Goal: Information Seeking & Learning: Learn about a topic

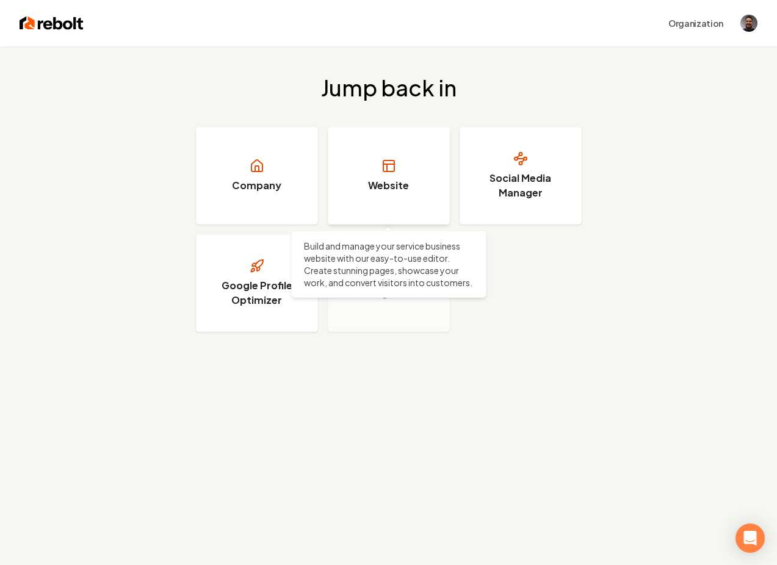
click at [386, 181] on h3 "Website" at bounding box center [388, 185] width 41 height 15
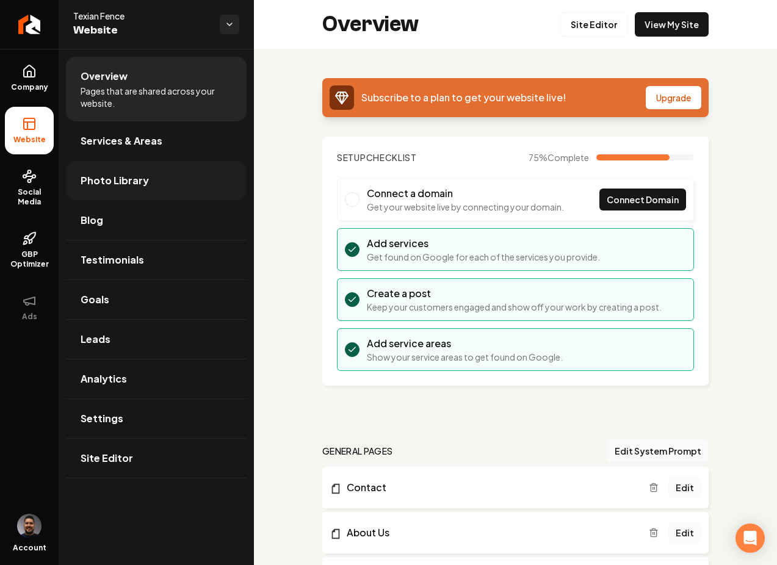
click at [117, 174] on span "Photo Library" at bounding box center [115, 180] width 68 height 15
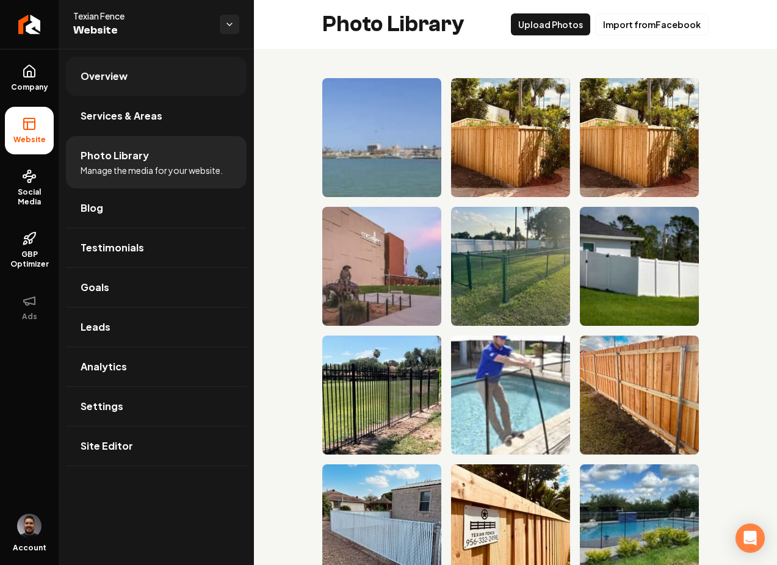
click at [103, 82] on span "Overview" at bounding box center [104, 76] width 47 height 15
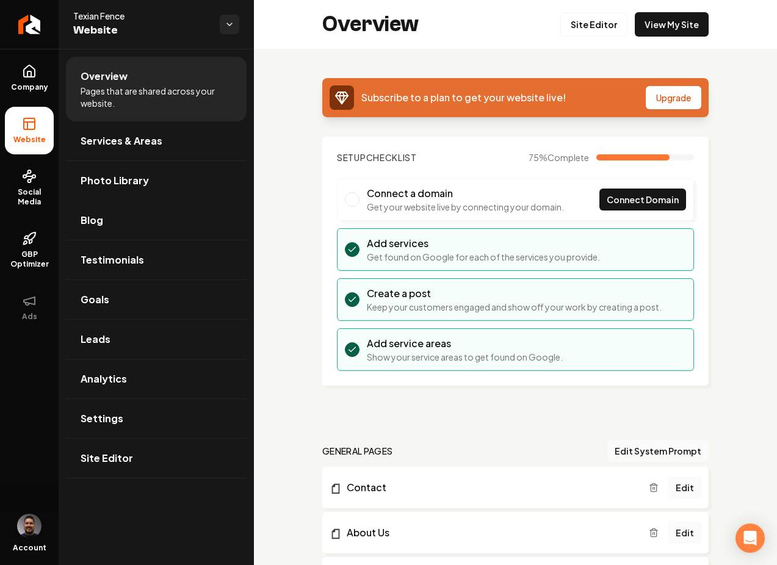
scroll to position [4, 0]
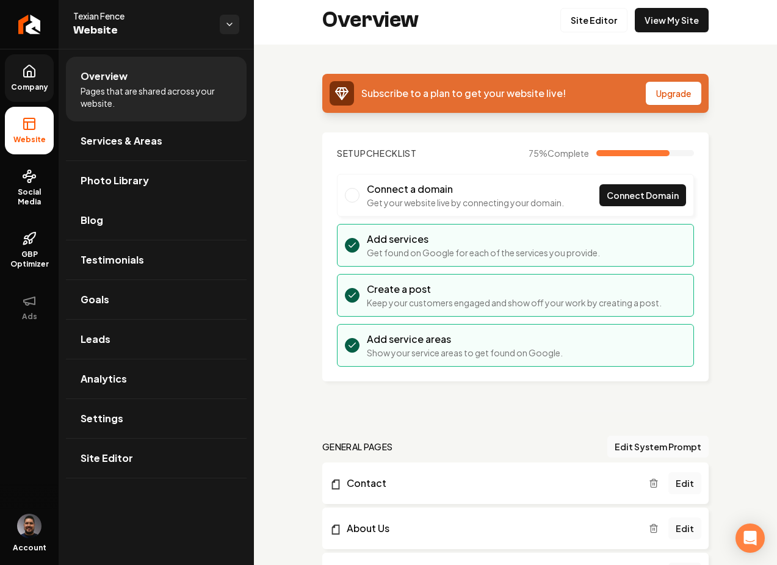
click at [48, 71] on link "Company" at bounding box center [29, 78] width 49 height 48
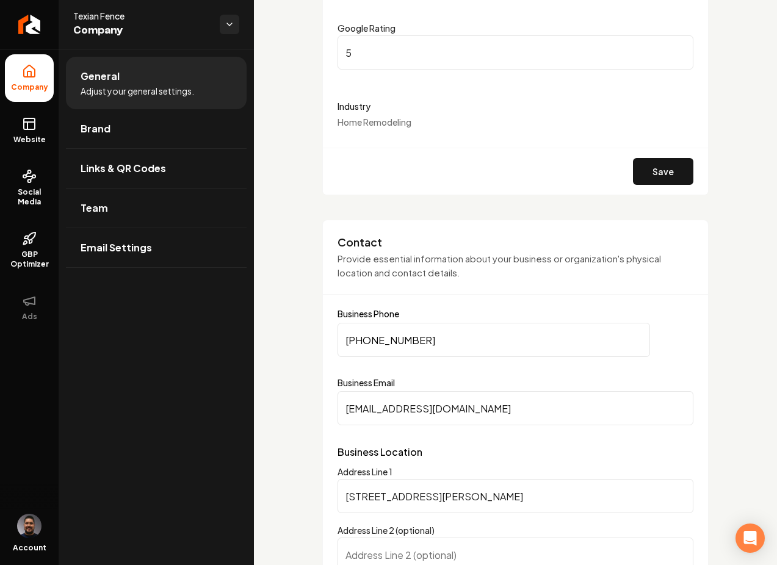
scroll to position [271, 0]
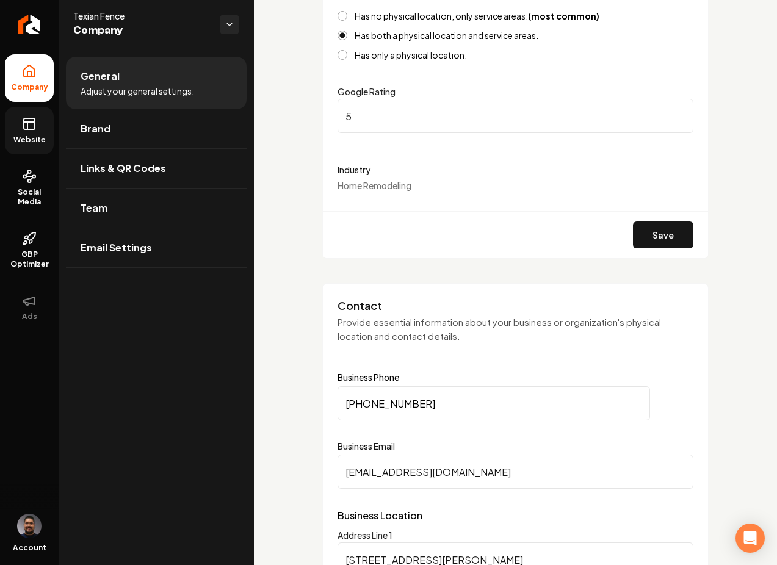
click at [19, 121] on link "Website" at bounding box center [29, 131] width 49 height 48
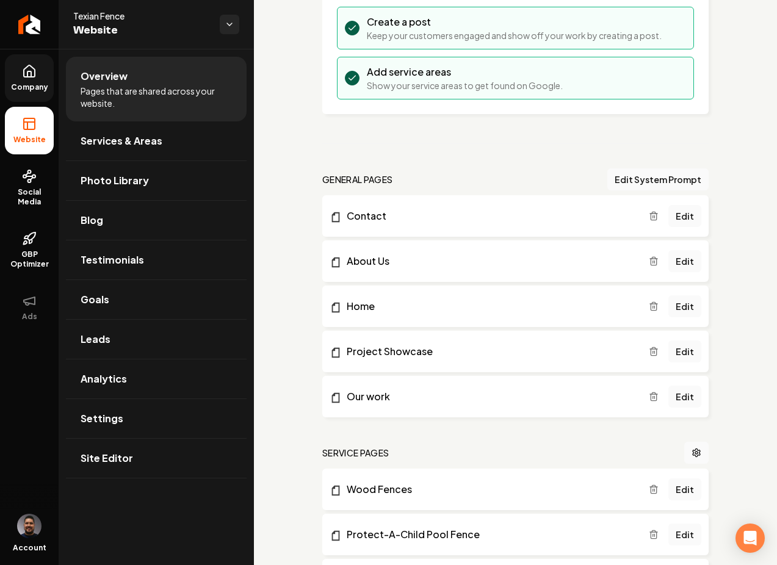
click at [23, 79] on link "Company" at bounding box center [29, 78] width 49 height 48
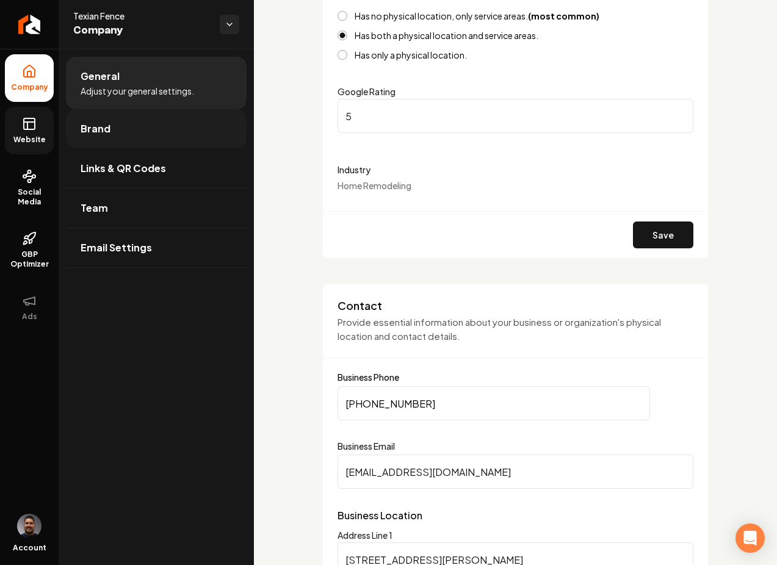
click at [152, 117] on link "Brand" at bounding box center [156, 128] width 181 height 39
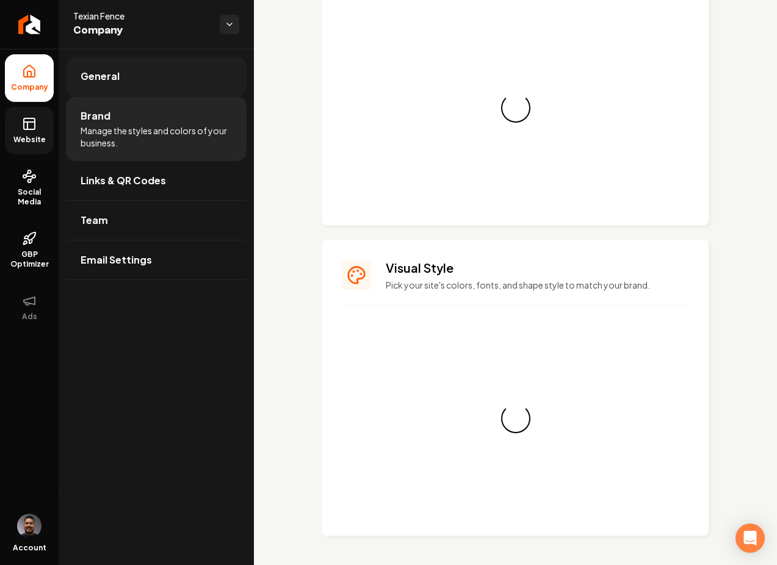
click at [153, 88] on link "General" at bounding box center [156, 76] width 181 height 39
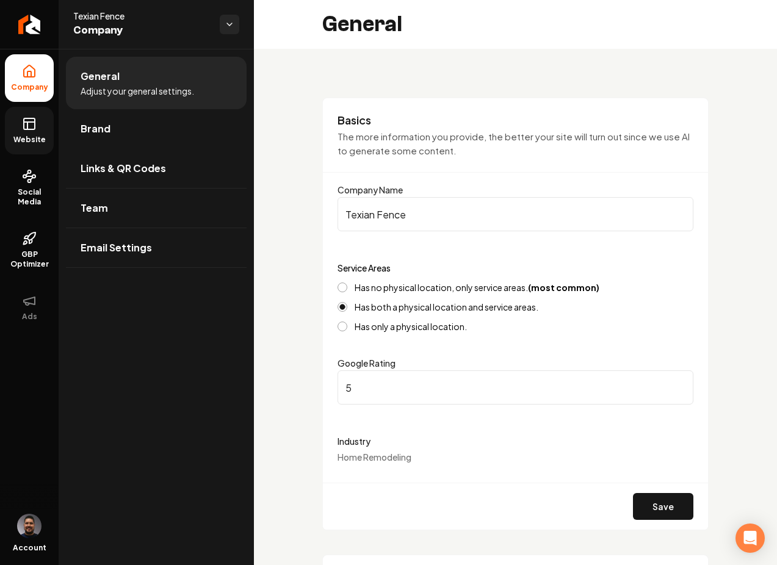
click at [27, 142] on span "Website" at bounding box center [30, 140] width 42 height 10
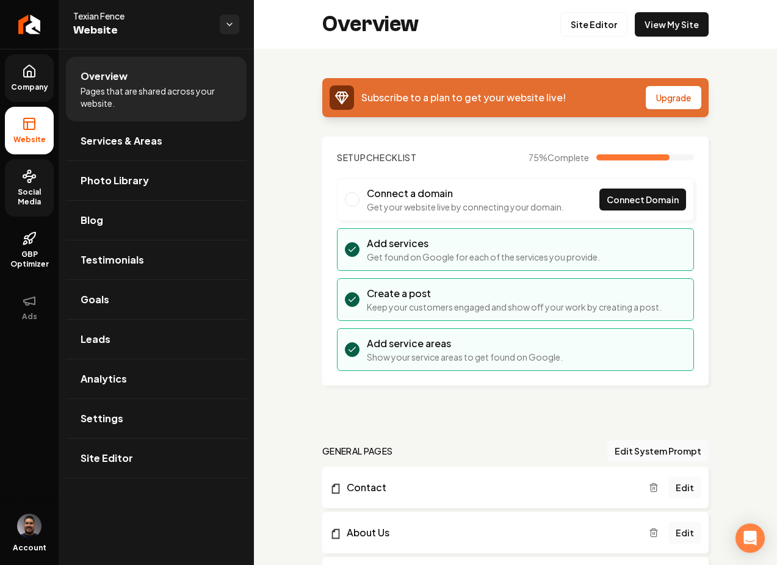
click at [32, 187] on span "Social Media" at bounding box center [29, 197] width 49 height 20
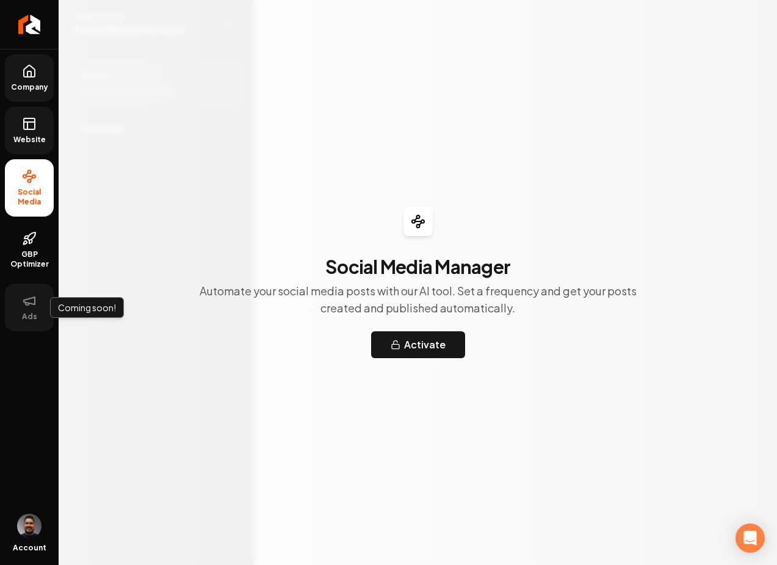
click at [38, 312] on span "Ads" at bounding box center [29, 317] width 25 height 10
click at [34, 310] on button "Ads" at bounding box center [29, 308] width 49 height 48
click at [26, 527] on img "Open user button" at bounding box center [29, 526] width 24 height 24
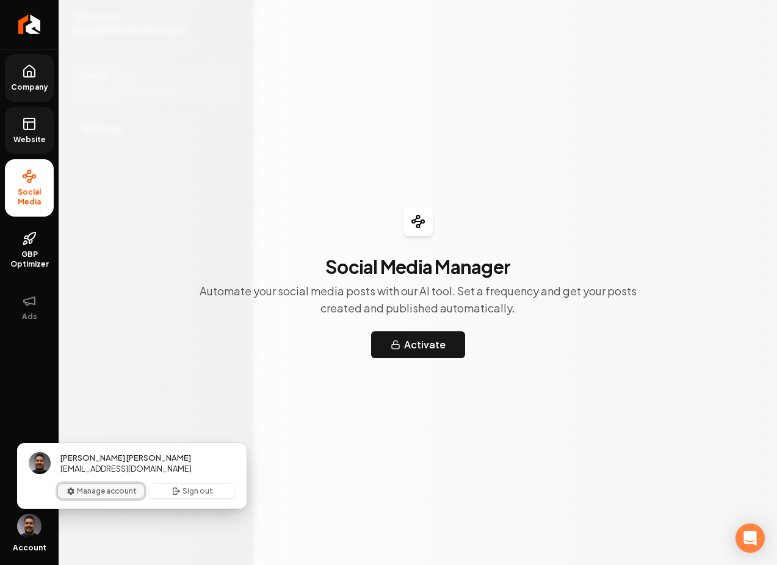
click at [83, 494] on button "Manage account" at bounding box center [101, 491] width 86 height 15
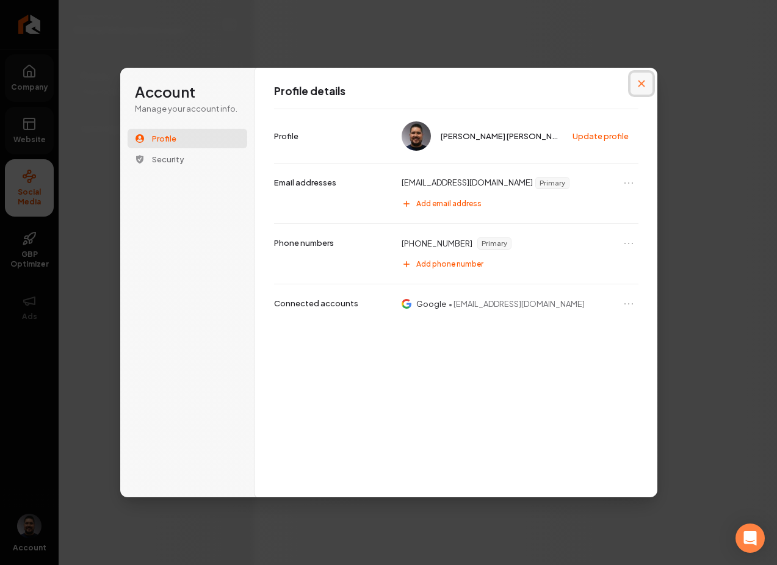
click at [645, 82] on button "Close modal" at bounding box center [641, 84] width 22 height 22
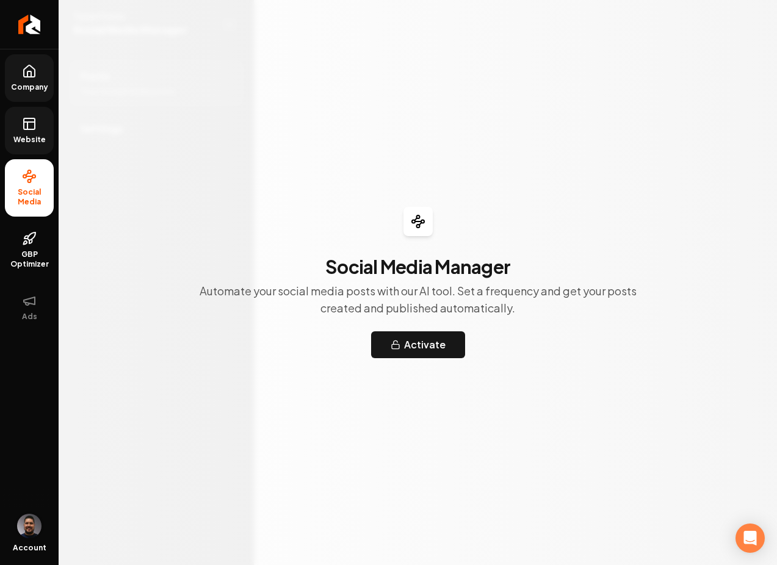
click at [34, 519] on img "Open user button" at bounding box center [29, 526] width 24 height 24
click at [24, 24] on icon "Return to dashboard" at bounding box center [30, 24] width 12 height 0
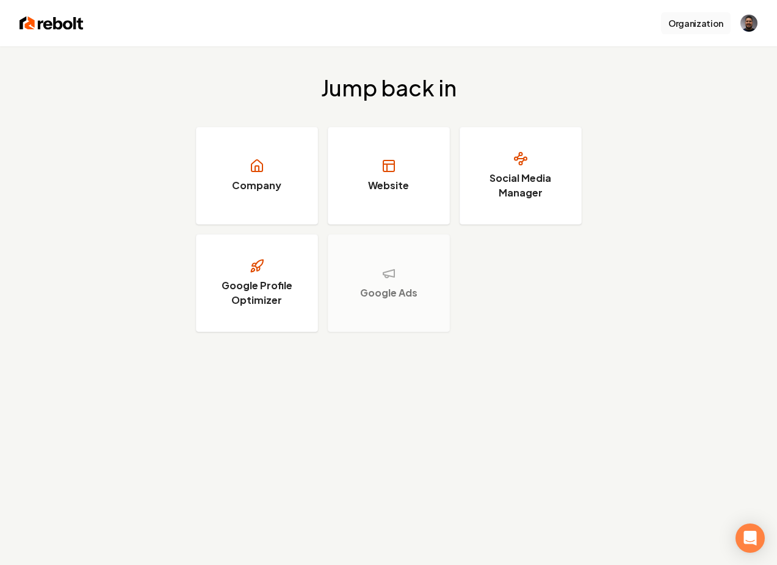
click at [700, 19] on button "Organization" at bounding box center [696, 23] width 70 height 22
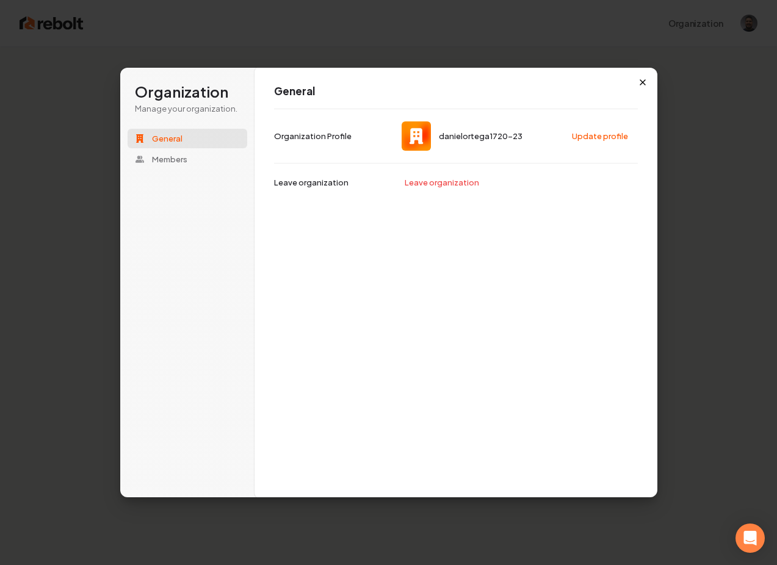
click at [641, 79] on icon "button" at bounding box center [643, 82] width 10 height 10
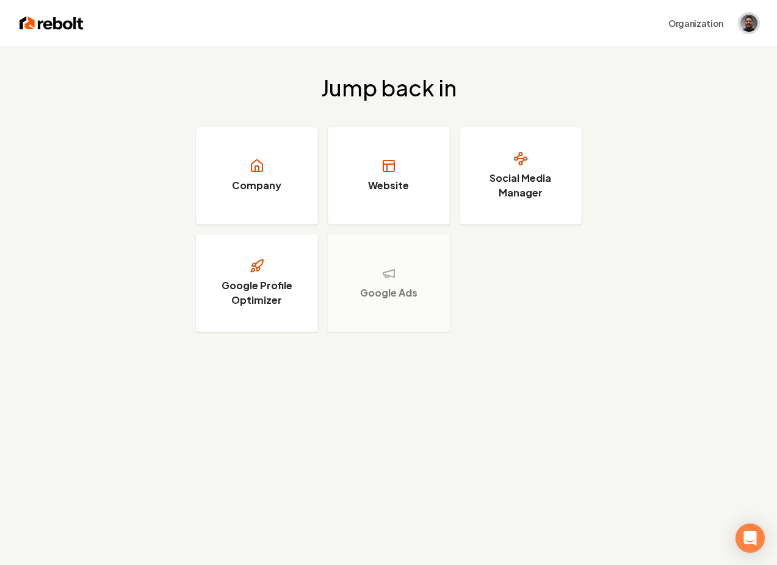
click at [741, 25] on img "Open user button" at bounding box center [748, 23] width 17 height 17
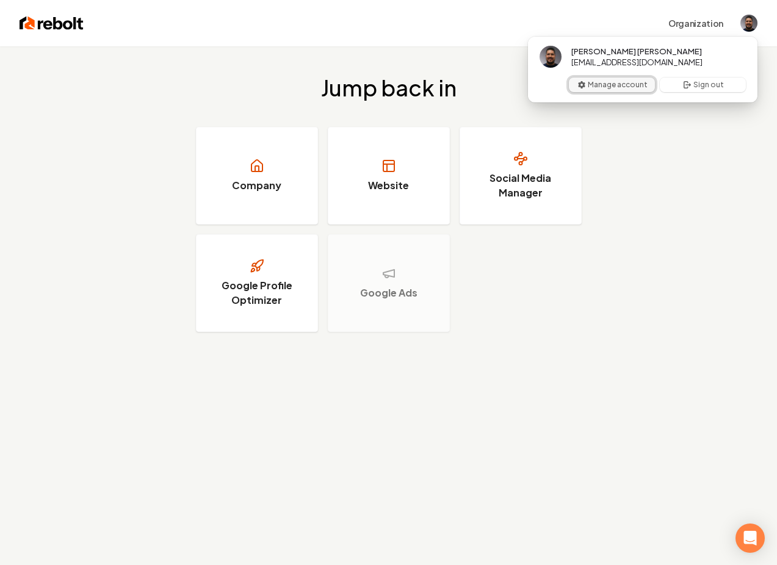
click at [613, 89] on button "Manage account" at bounding box center [612, 84] width 86 height 15
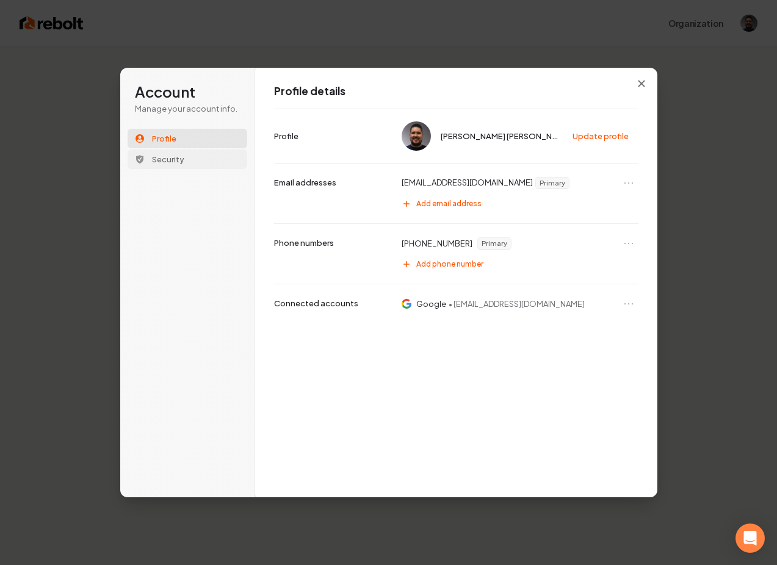
click at [152, 157] on span "Security" at bounding box center [168, 159] width 32 height 11
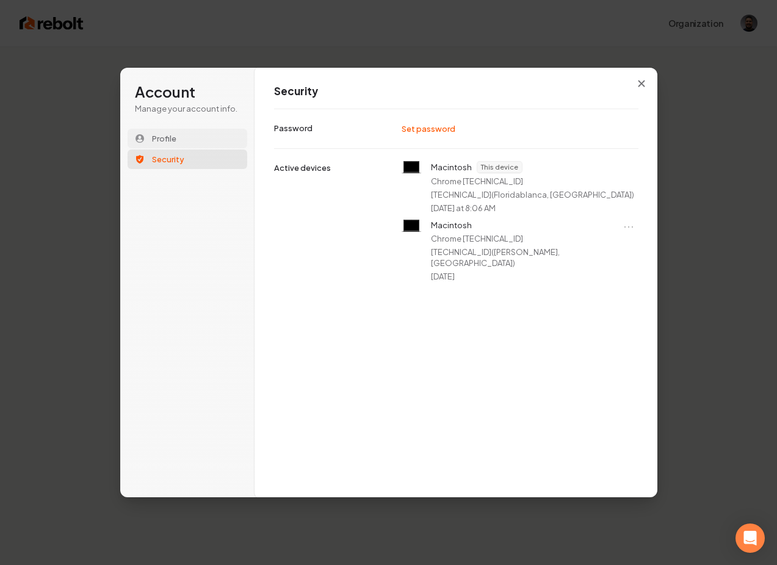
click at [156, 136] on span "Profile" at bounding box center [164, 138] width 24 height 11
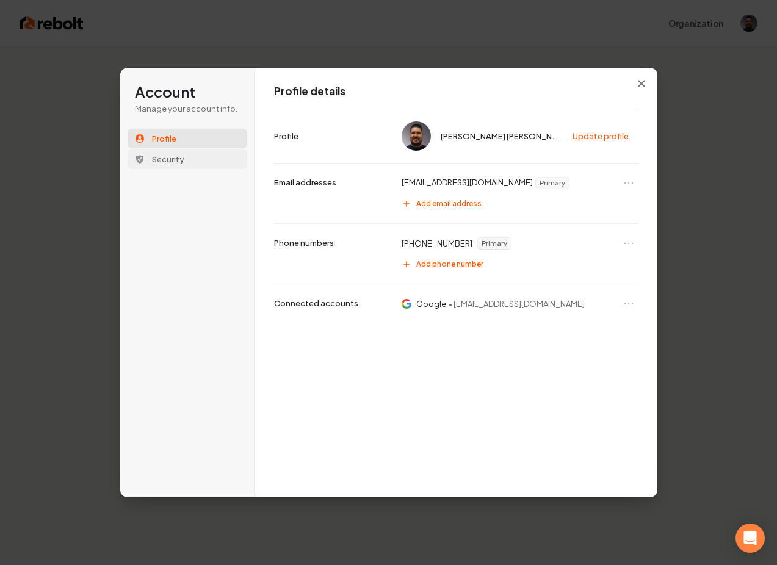
click at [152, 161] on span "Security" at bounding box center [168, 159] width 32 height 11
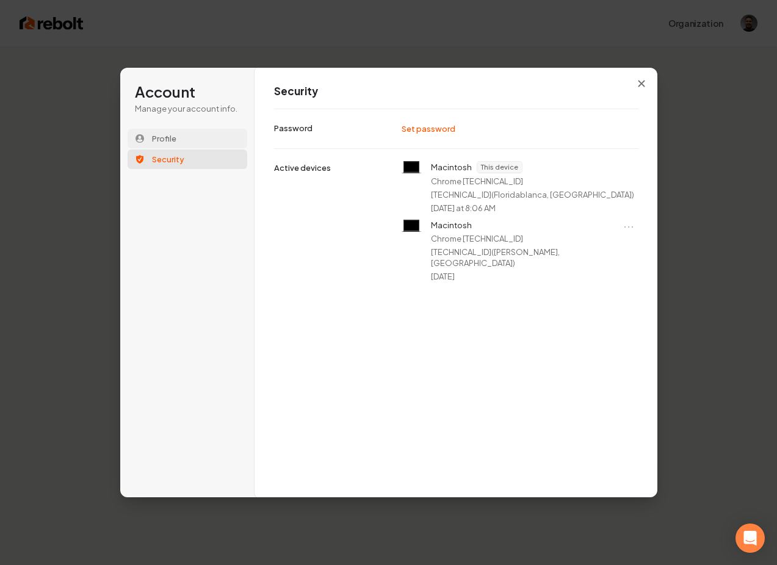
click at [154, 142] on span "Profile" at bounding box center [164, 138] width 24 height 11
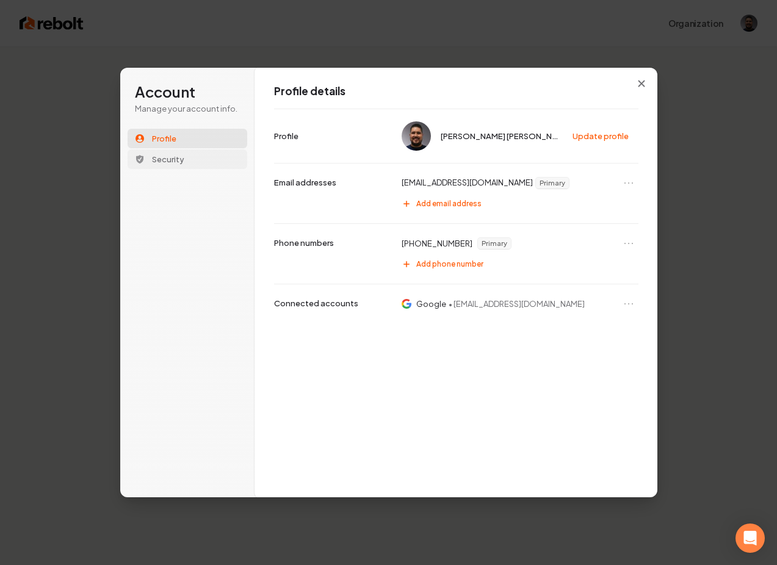
click at [159, 149] on button "Security" at bounding box center [188, 159] width 120 height 20
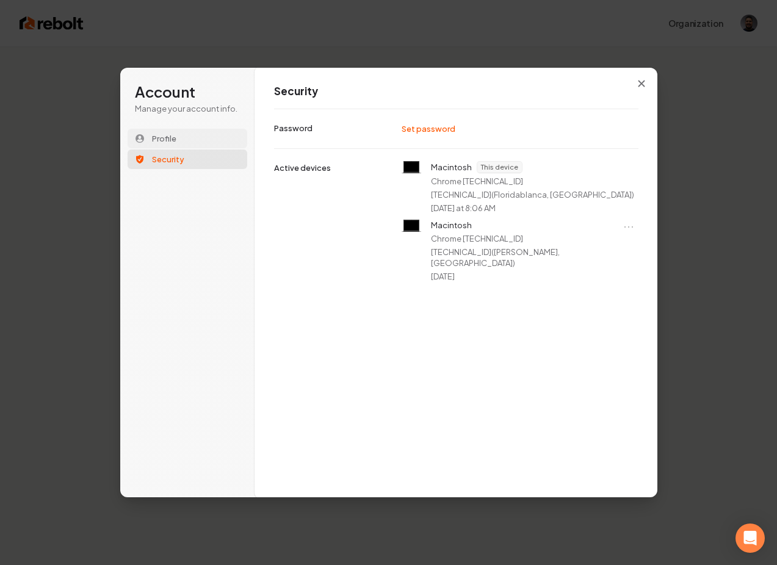
click at [161, 138] on span "Profile" at bounding box center [164, 138] width 24 height 11
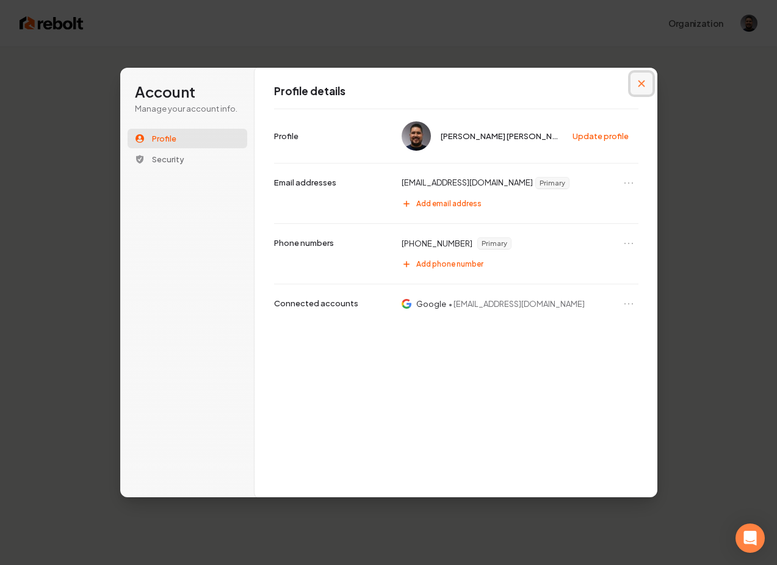
click at [641, 81] on icon "Close modal" at bounding box center [641, 83] width 7 height 7
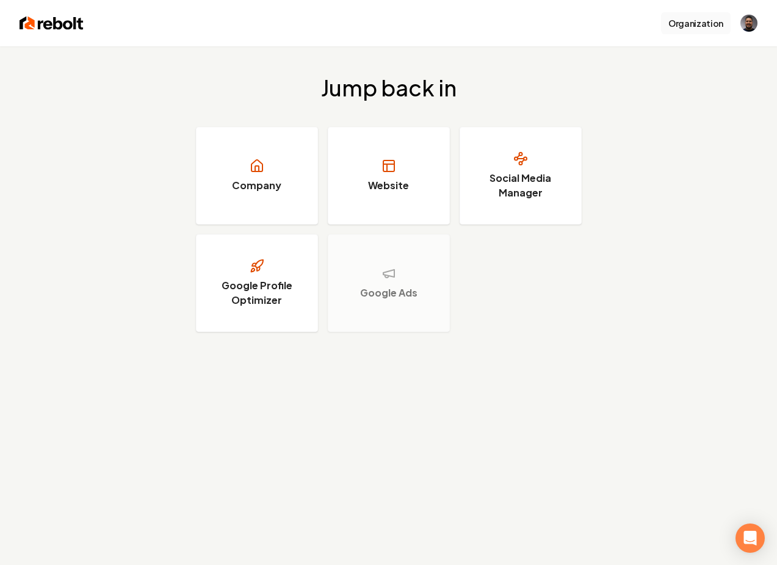
click at [688, 23] on button "Organization" at bounding box center [696, 23] width 70 height 22
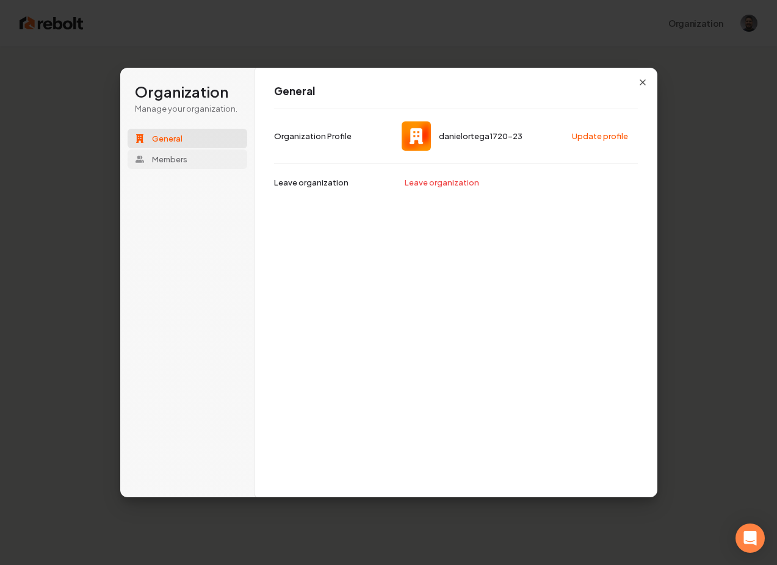
click at [167, 155] on span "Members" at bounding box center [169, 159] width 35 height 11
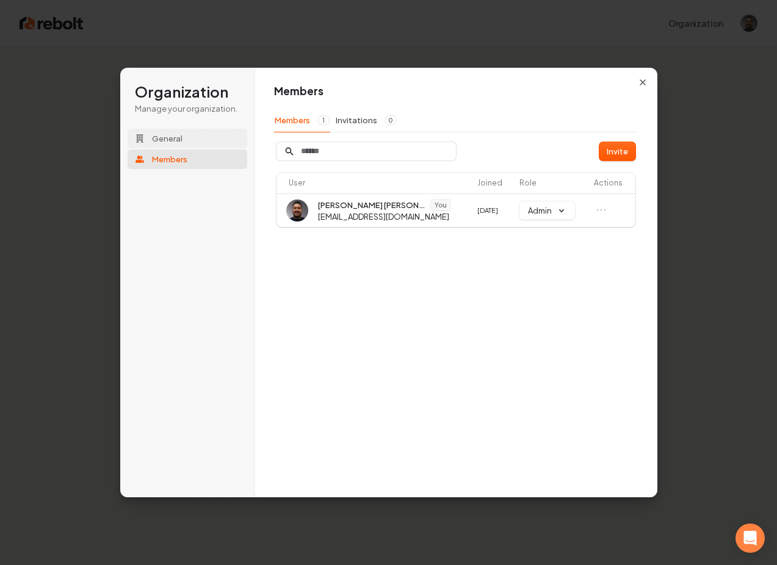
click at [167, 140] on span "General" at bounding box center [167, 138] width 31 height 11
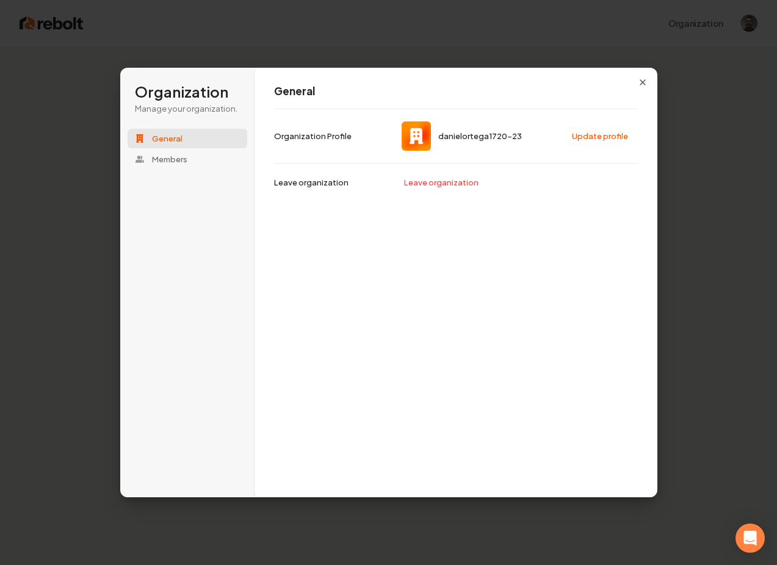
click at [652, 79] on div "General danielortega1720-23 Update profile Organization Profile Leave organizat…" at bounding box center [455, 282] width 403 height 431
click at [648, 81] on div "General danielortega1720-23 Update profile Organization Profile Leave organizat…" at bounding box center [455, 282] width 403 height 431
click at [641, 83] on icon "button" at bounding box center [643, 82] width 10 height 10
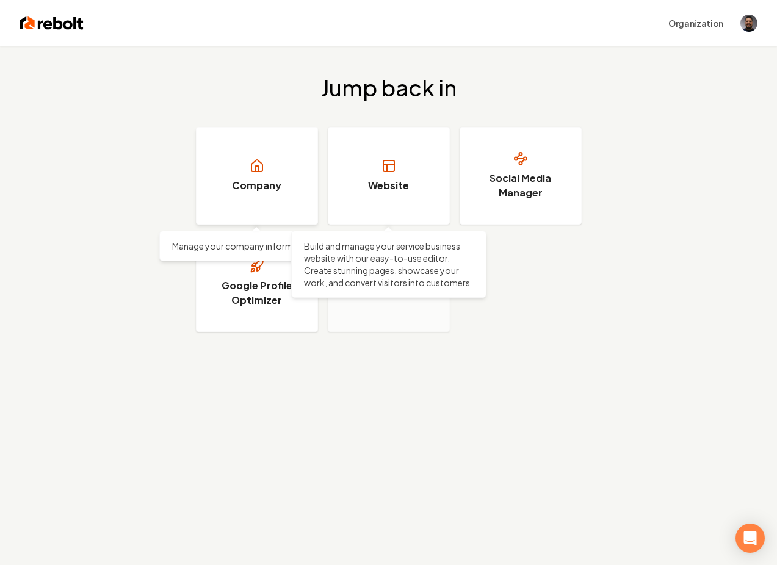
click at [290, 184] on link "Company" at bounding box center [257, 176] width 122 height 98
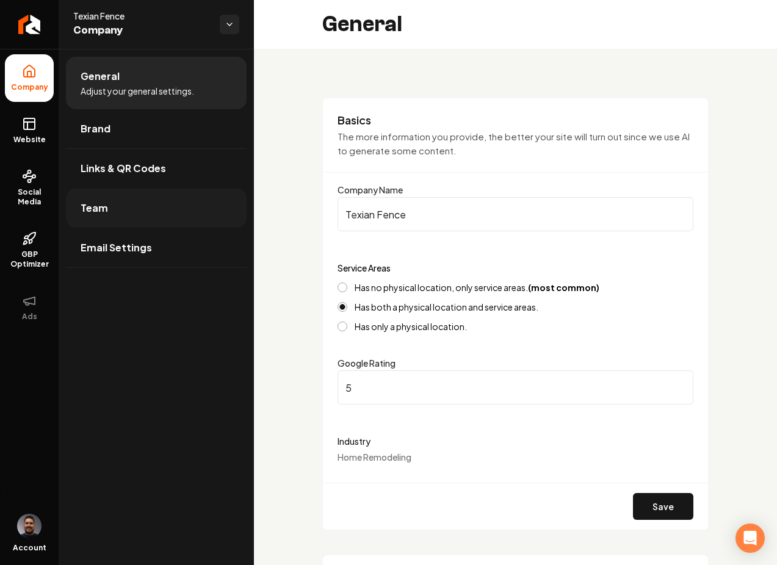
click at [100, 205] on span "Team" at bounding box center [94, 208] width 27 height 15
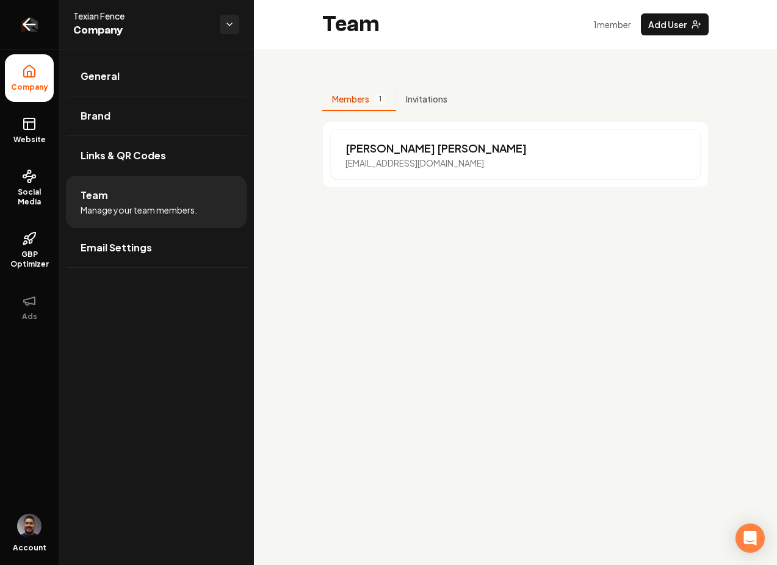
click at [32, 26] on icon "Return to dashboard" at bounding box center [30, 25] width 20 height 20
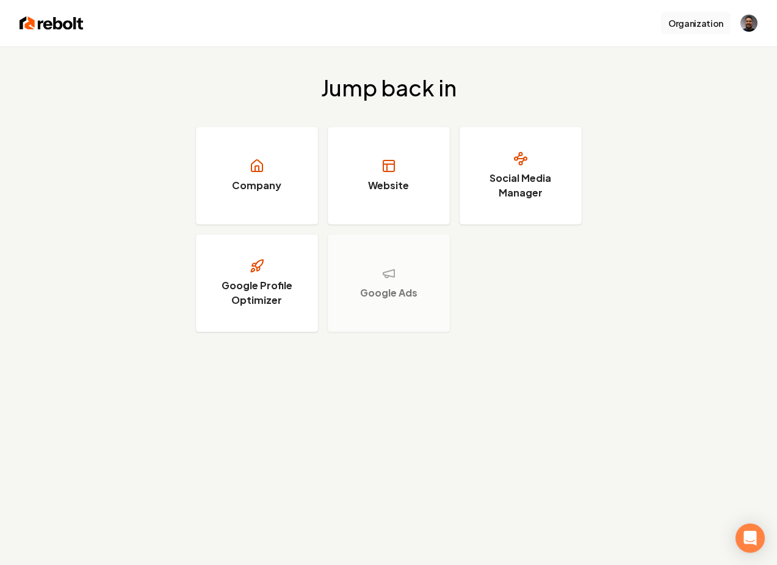
click at [688, 21] on button "Organization" at bounding box center [696, 23] width 70 height 22
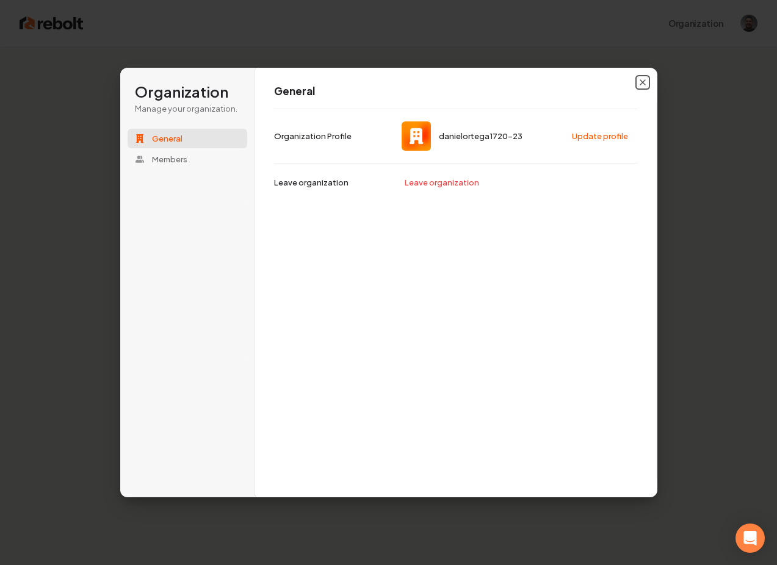
click at [641, 86] on icon "button" at bounding box center [643, 82] width 10 height 10
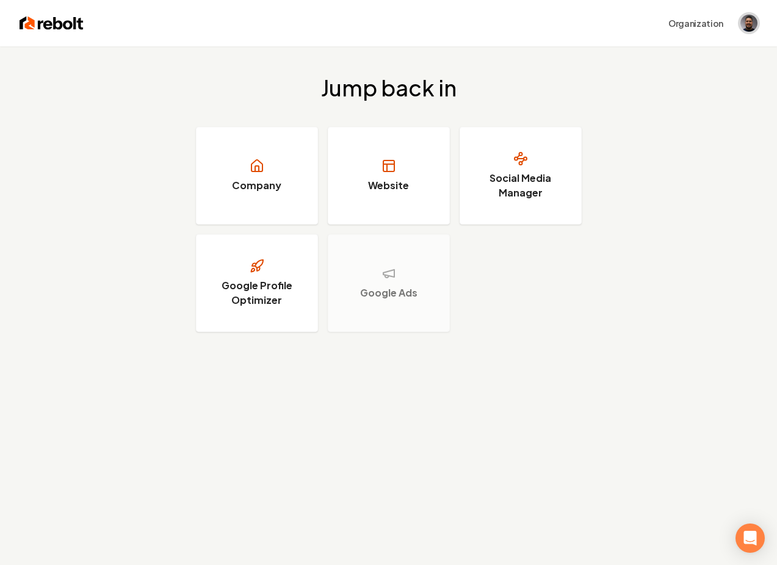
click at [747, 25] on img "Open user button" at bounding box center [748, 23] width 17 height 17
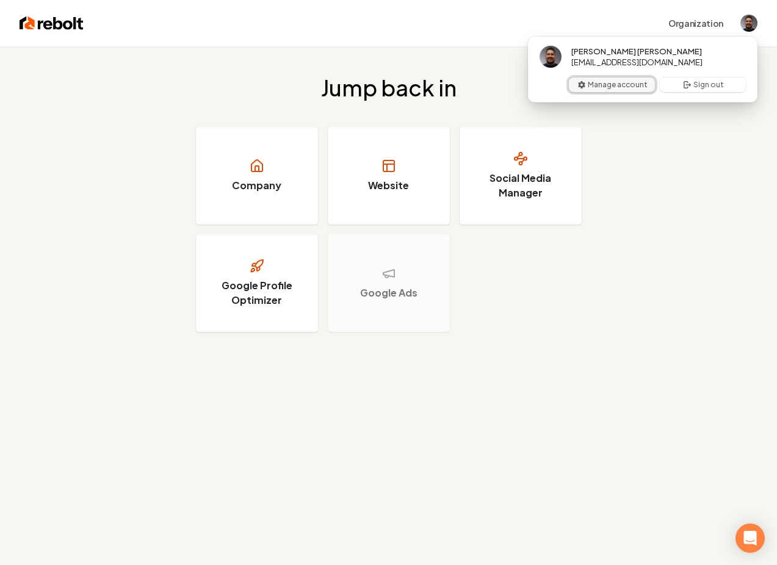
click at [612, 81] on button "Manage account" at bounding box center [612, 84] width 86 height 15
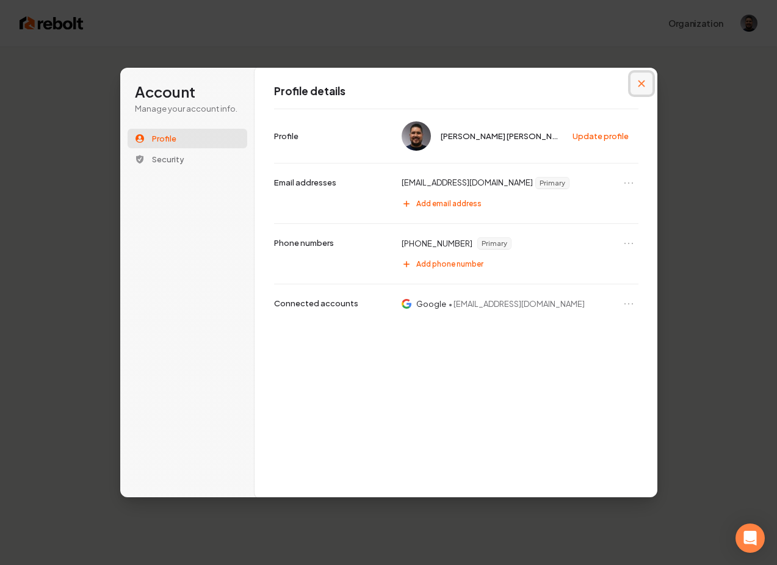
click at [642, 83] on icon "Close modal" at bounding box center [641, 83] width 7 height 7
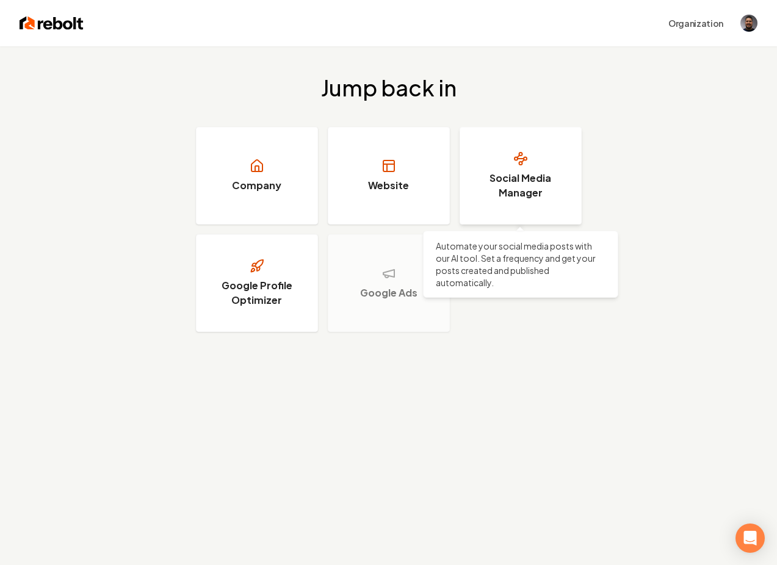
click at [547, 178] on h3 "Social Media Manager" at bounding box center [521, 185] width 92 height 29
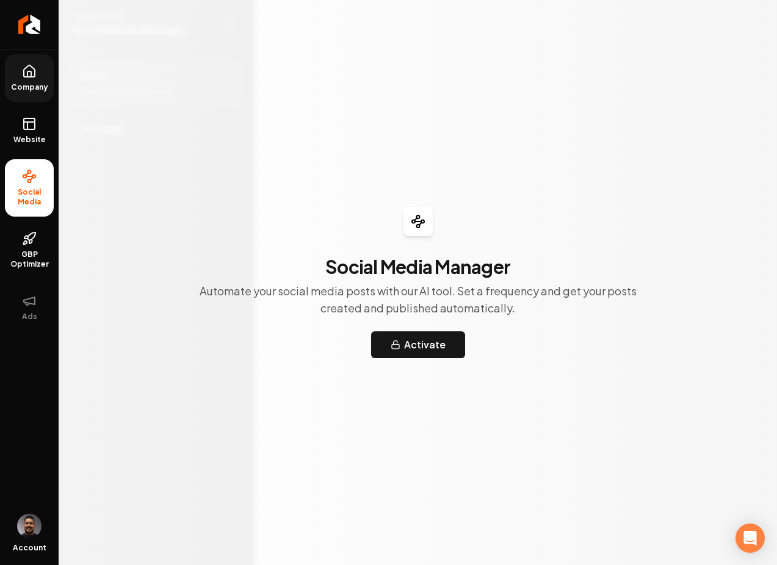
click at [26, 77] on icon at bounding box center [29, 71] width 11 height 12
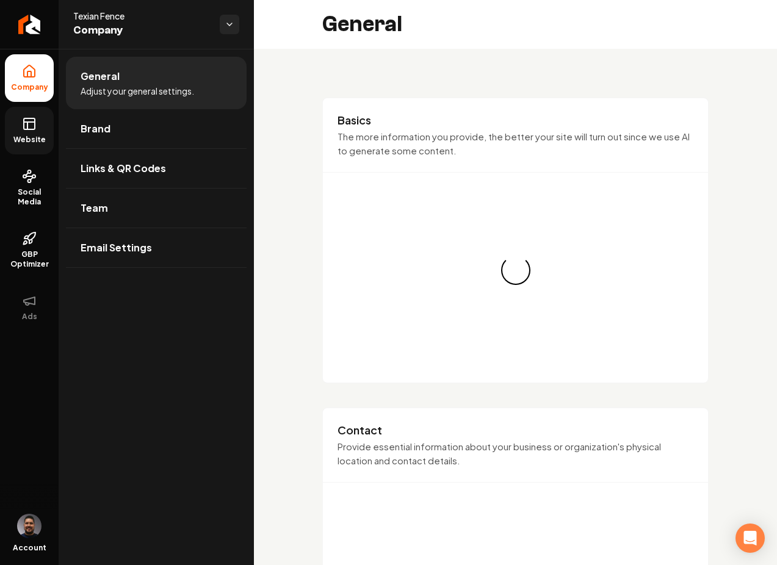
click at [31, 128] on icon at bounding box center [29, 124] width 15 height 15
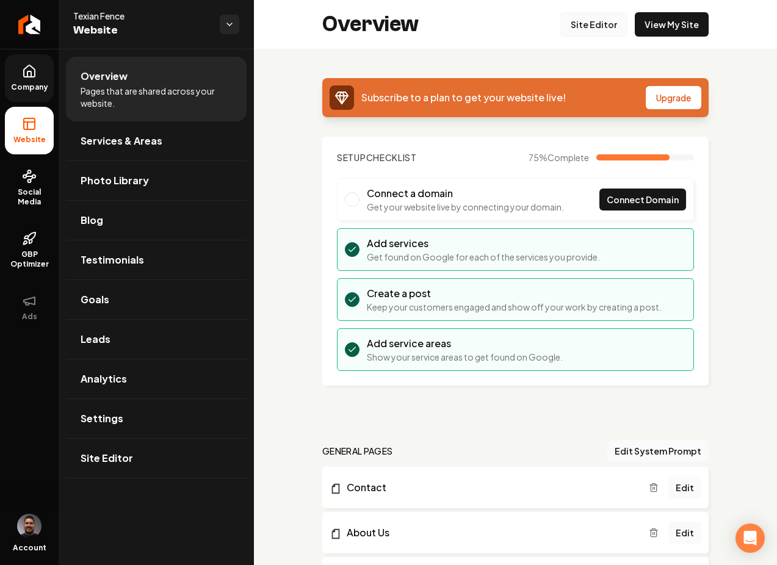
click at [609, 27] on link "Site Editor" at bounding box center [593, 24] width 67 height 24
click at [575, 30] on link "Site Editor" at bounding box center [593, 24] width 67 height 24
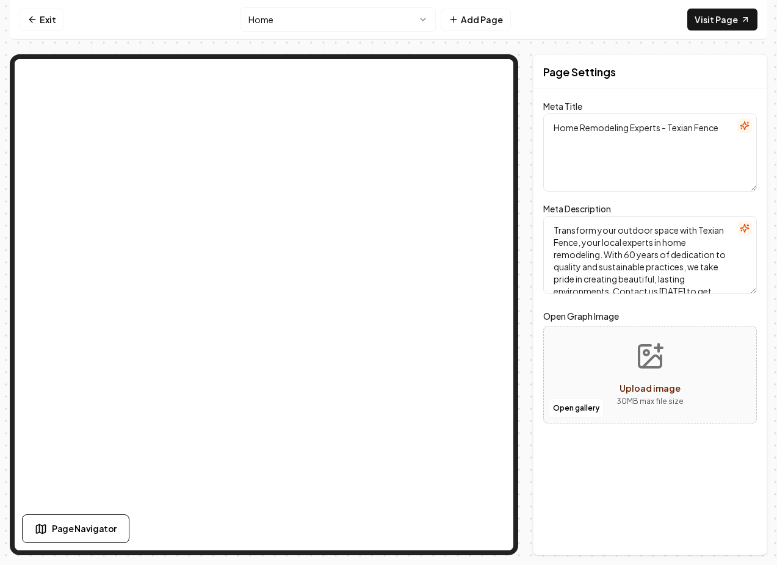
click at [358, 18] on html "Computer Required This feature is only available on a computer. Please switch t…" at bounding box center [388, 282] width 777 height 565
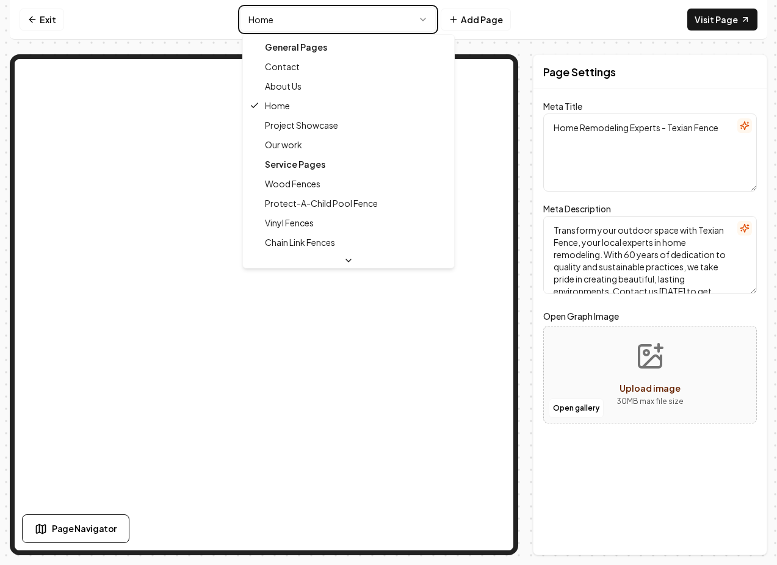
click at [358, 18] on html "Computer Required This feature is only available on a computer. Please switch t…" at bounding box center [388, 282] width 777 height 565
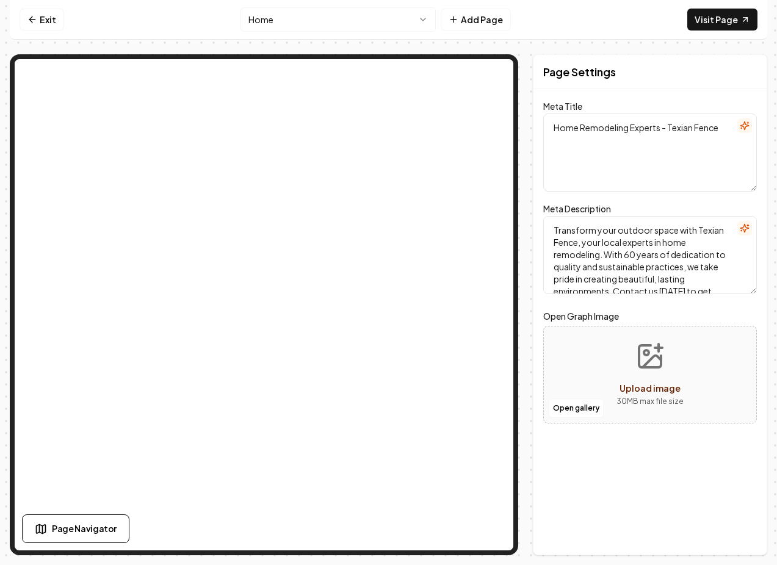
click at [547, 26] on nav "Exit Home Add Page Visit Page" at bounding box center [388, 20] width 757 height 40
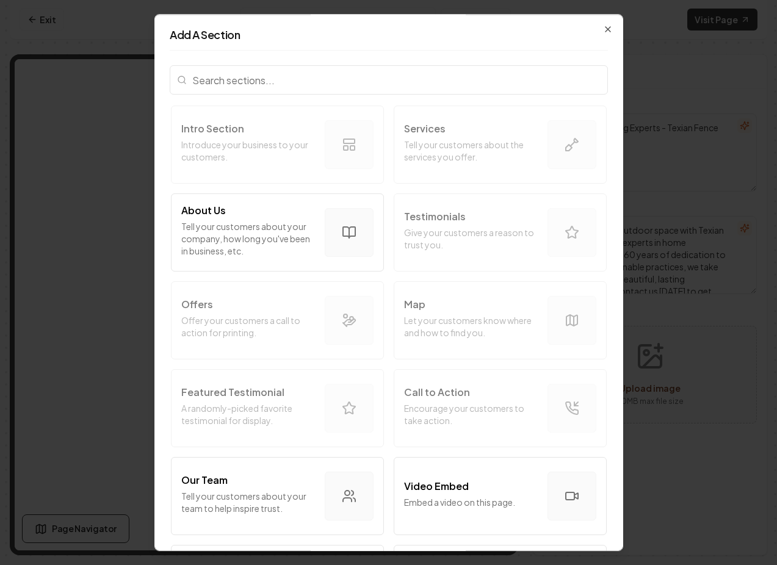
click at [333, 101] on div at bounding box center [389, 82] width 438 height 44
click at [606, 29] on icon "button" at bounding box center [607, 29] width 5 height 5
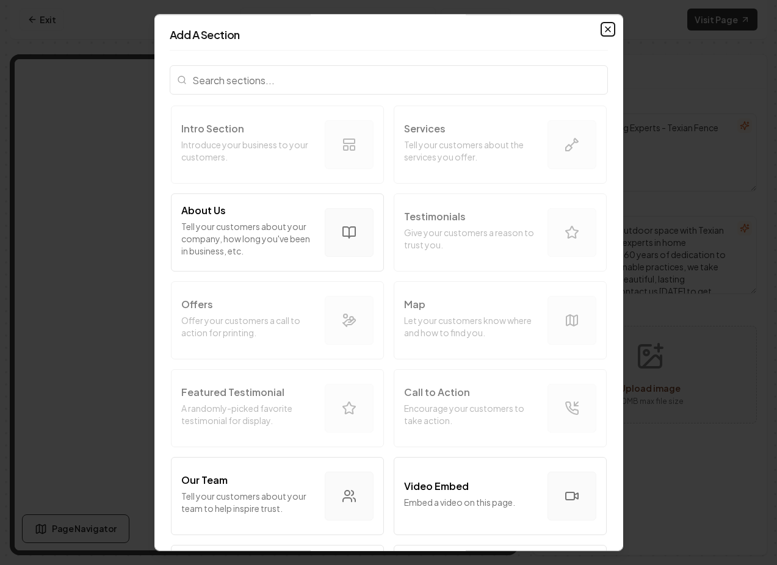
click at [606, 31] on icon "button" at bounding box center [608, 29] width 10 height 10
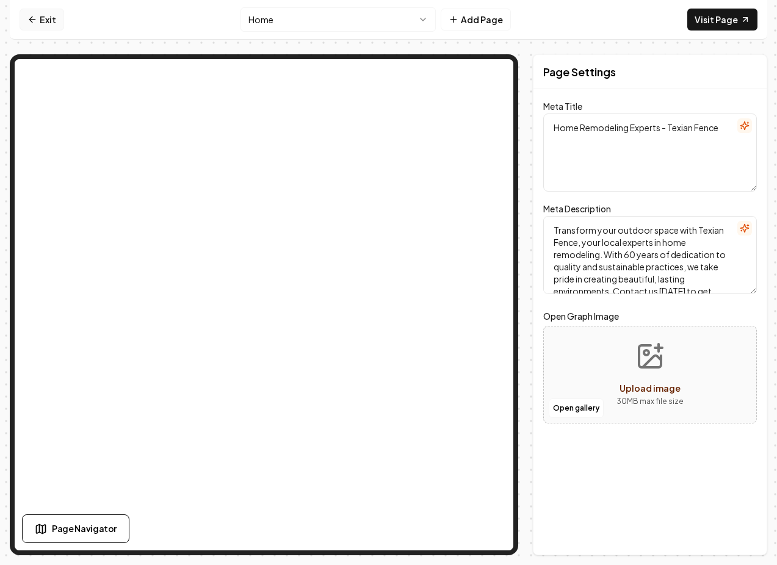
click at [38, 19] on link "Exit" at bounding box center [42, 20] width 45 height 22
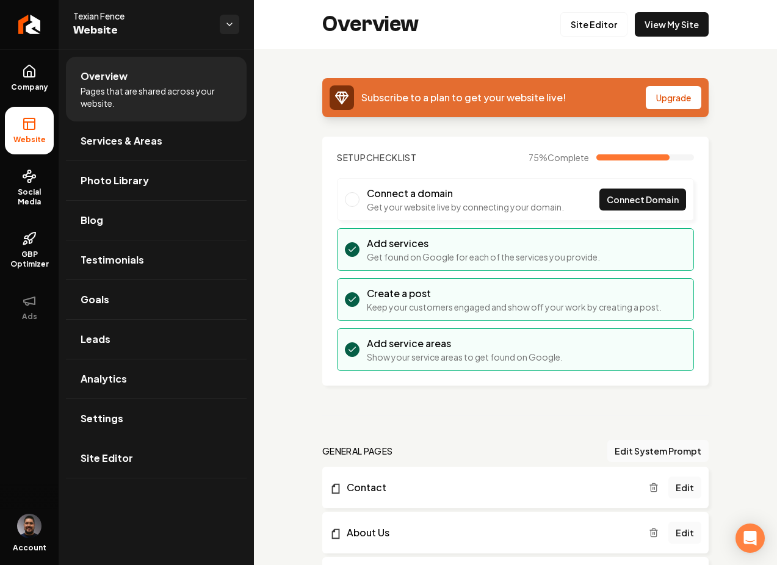
click at [122, 467] on link "Site Editor" at bounding box center [156, 458] width 181 height 39
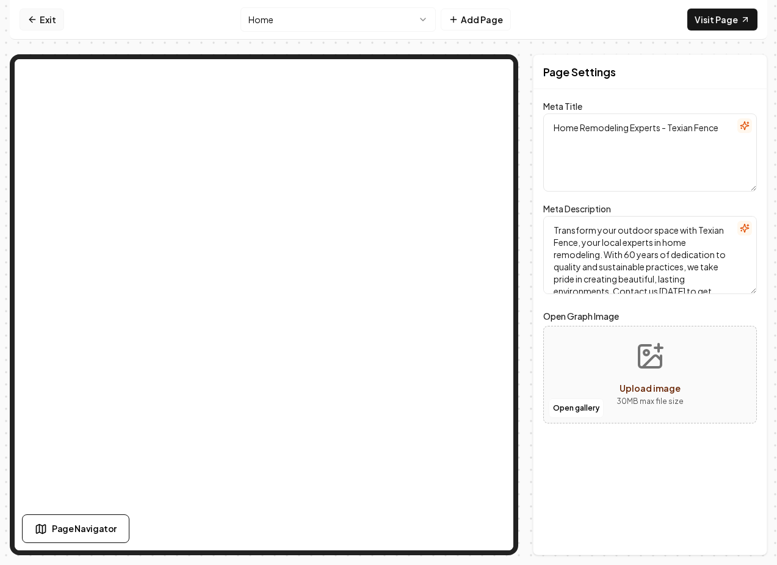
click at [43, 24] on link "Exit" at bounding box center [42, 20] width 45 height 22
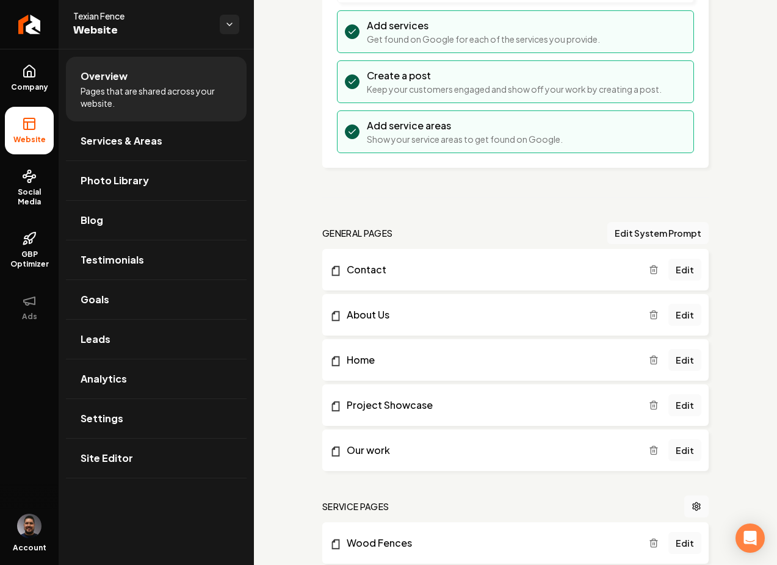
scroll to position [269, 0]
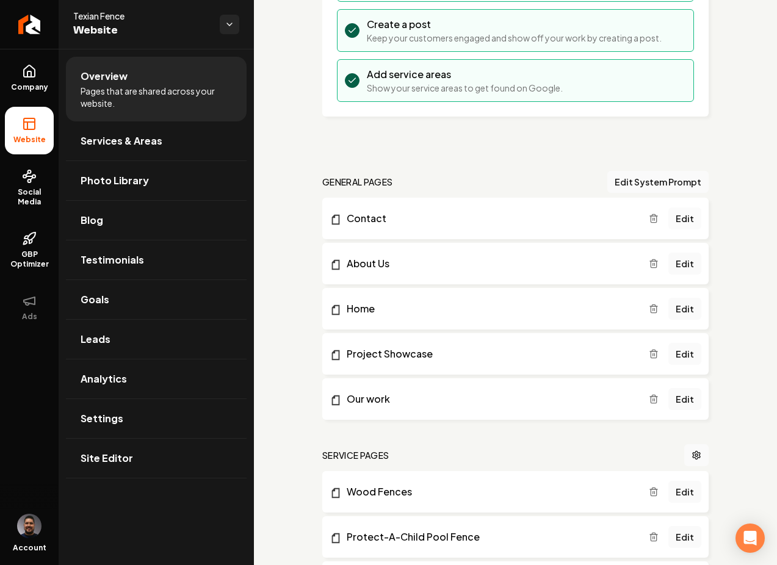
click at [679, 219] on link "Edit" at bounding box center [684, 218] width 33 height 22
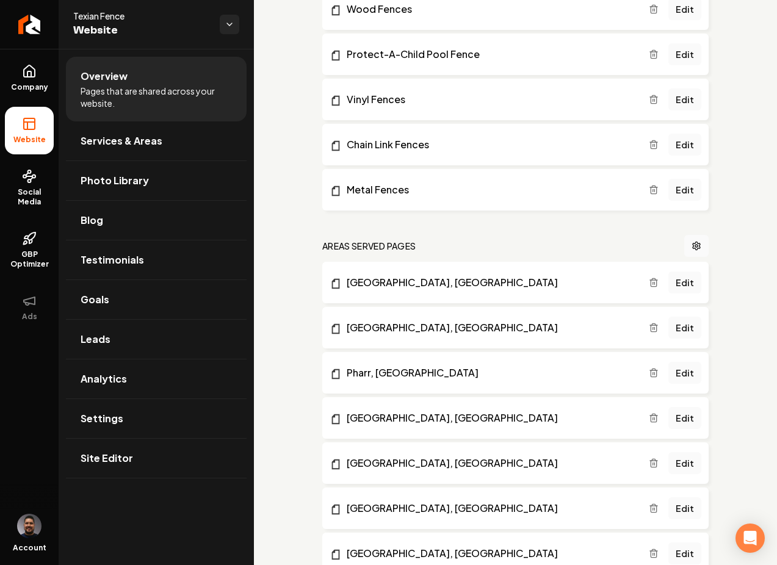
scroll to position [796, 0]
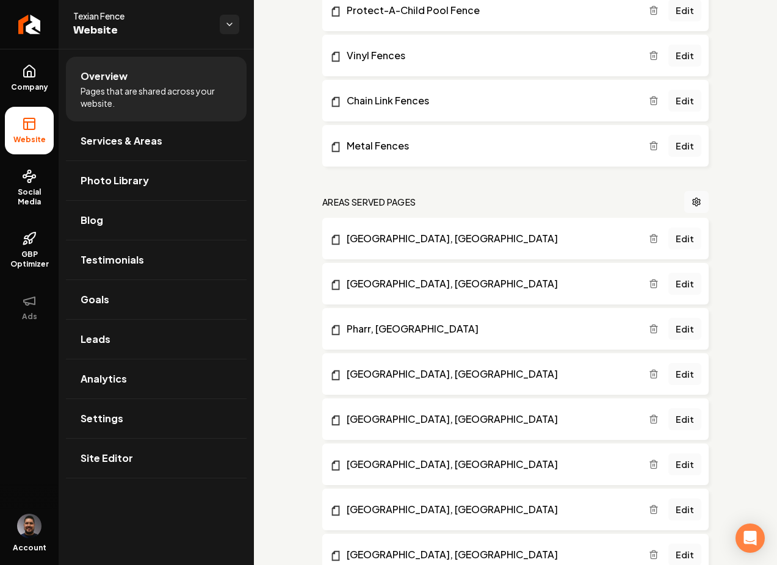
click at [696, 238] on link "Edit" at bounding box center [684, 239] width 33 height 22
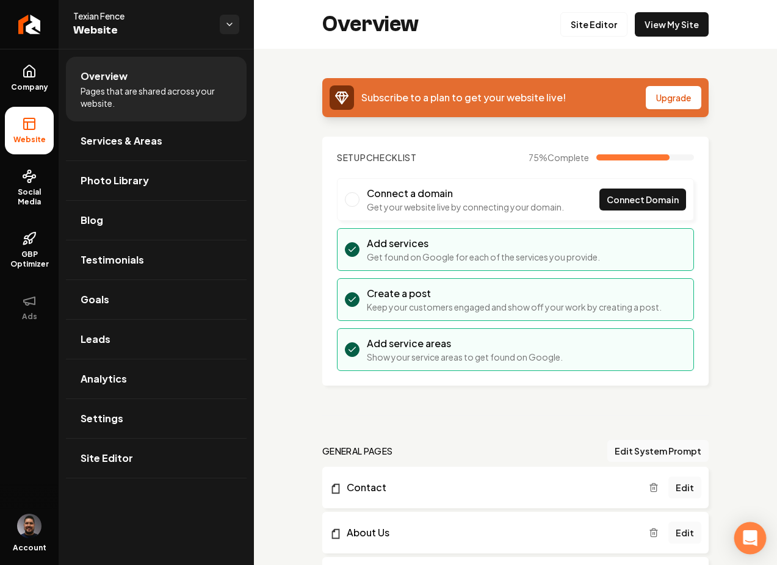
click at [746, 527] on div "Open Intercom Messenger" at bounding box center [750, 538] width 32 height 32
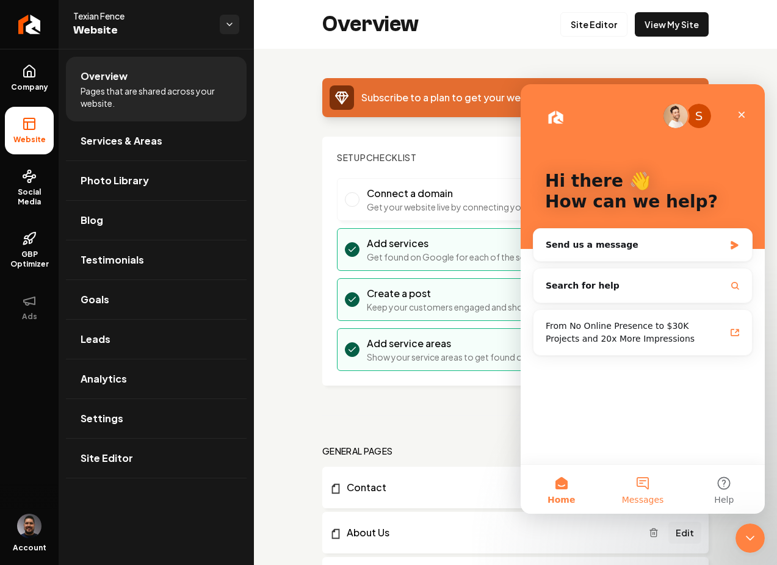
click at [642, 478] on button "Messages" at bounding box center [642, 489] width 81 height 49
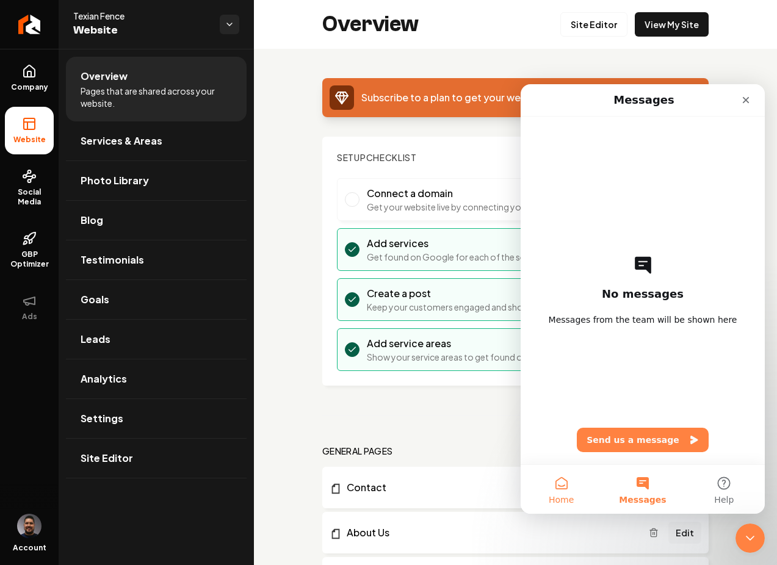
click at [579, 477] on button "Home" at bounding box center [560, 489] width 81 height 49
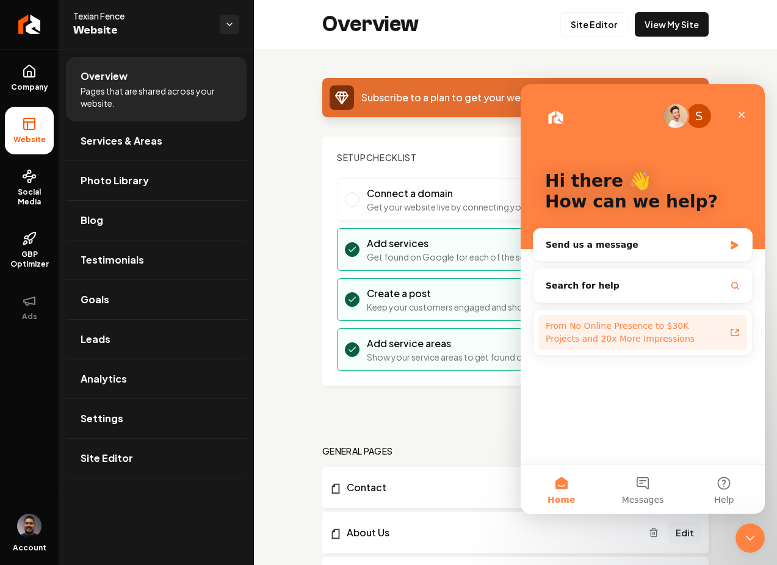
click at [602, 322] on div "From No Online Presence to $30K Projects and 20x More Impressions" at bounding box center [634, 333] width 179 height 26
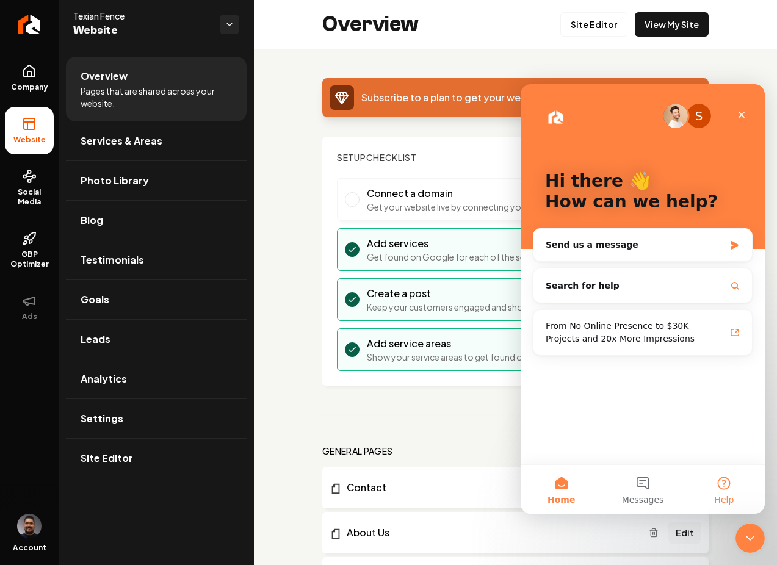
click at [719, 488] on button "Help" at bounding box center [723, 489] width 81 height 49
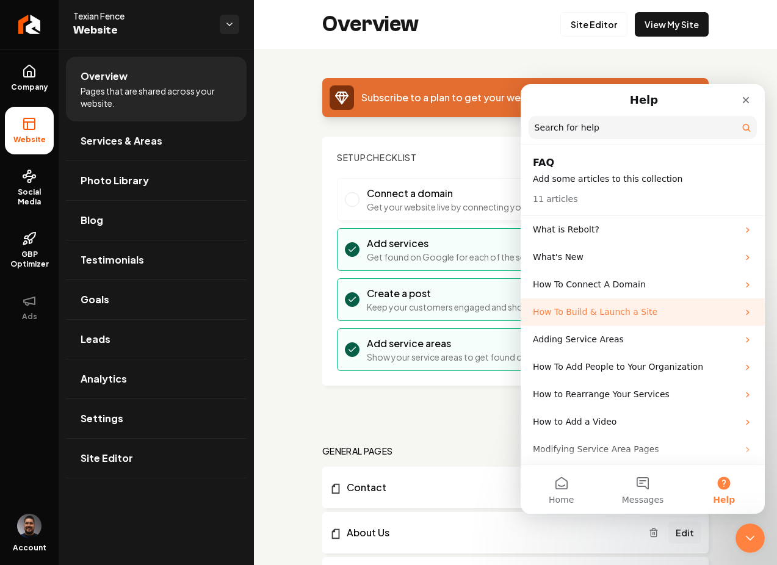
click at [595, 308] on p "How To Build & Launch a Site" at bounding box center [635, 312] width 205 height 13
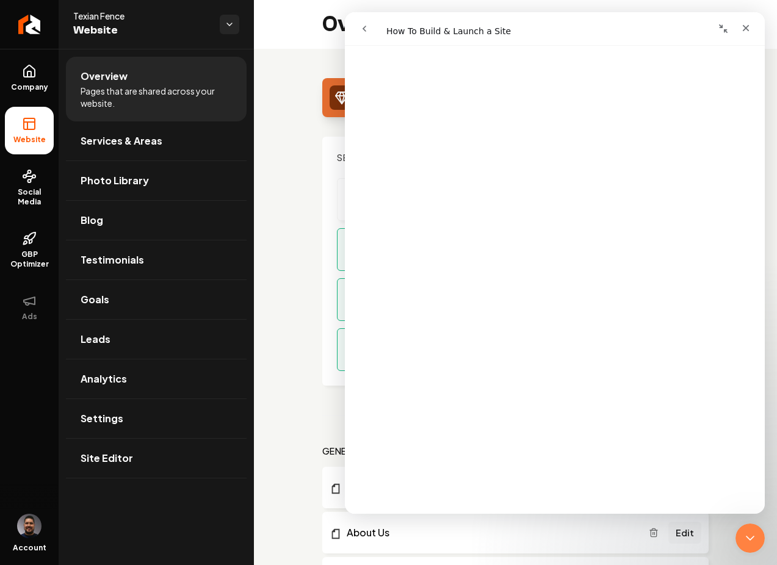
scroll to position [629, 0]
click at [556, 496] on link "Open in help center" at bounding box center [555, 496] width 98 height 10
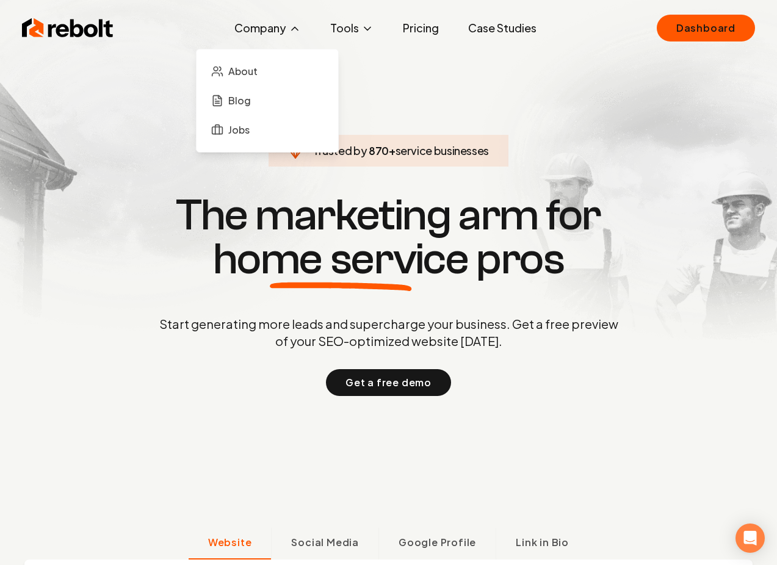
click at [273, 32] on button "Company" at bounding box center [268, 28] width 86 height 24
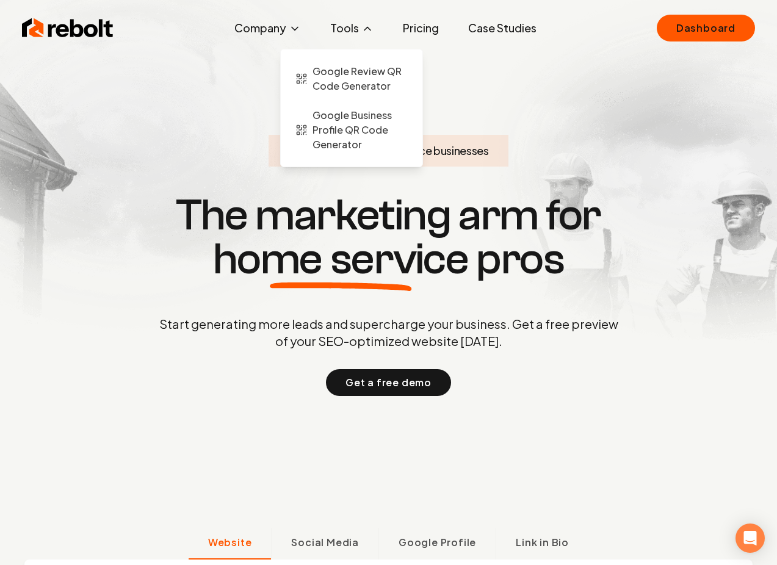
click at [347, 31] on button "Tools" at bounding box center [351, 28] width 63 height 24
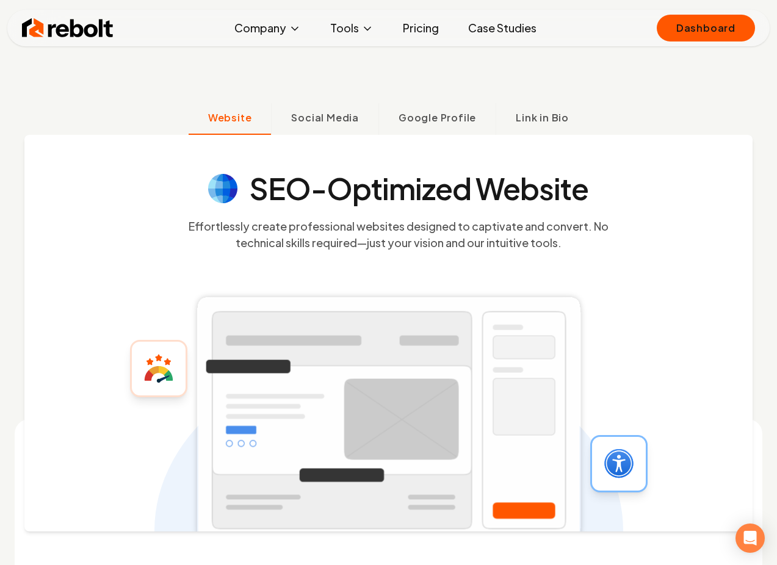
scroll to position [478, 0]
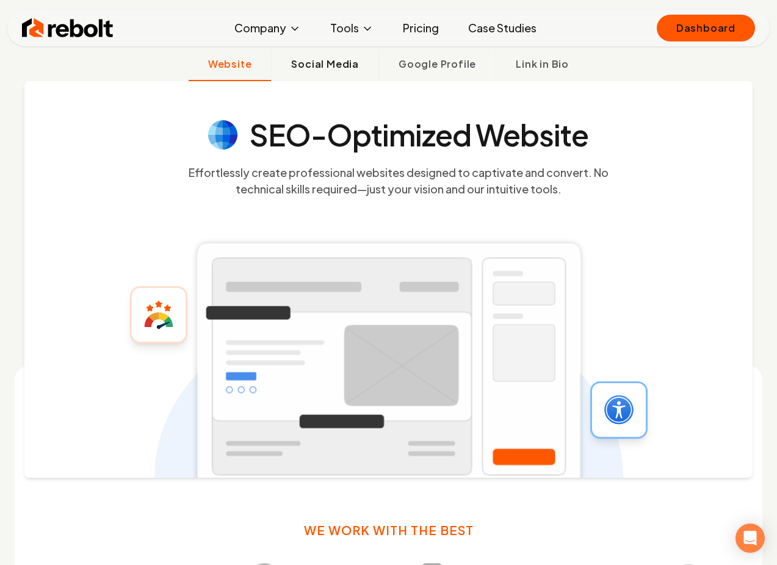
click at [309, 67] on span "Social Media" at bounding box center [325, 64] width 68 height 15
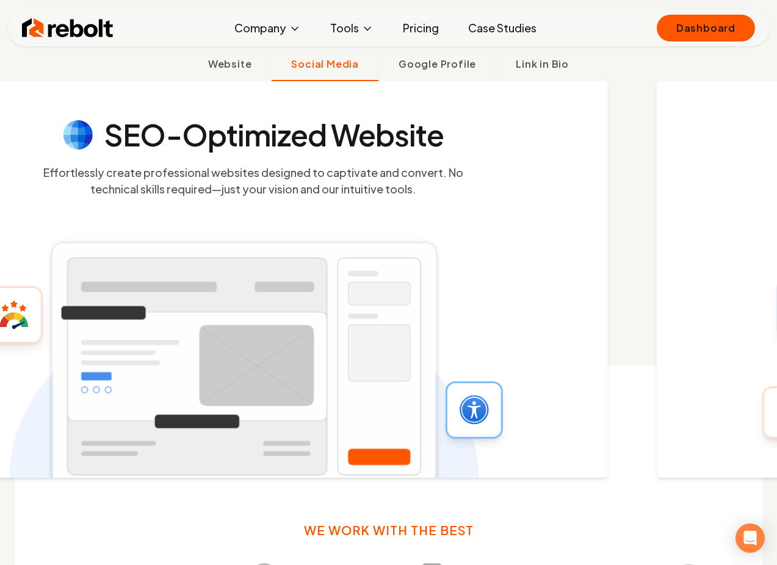
scroll to position [468, 0]
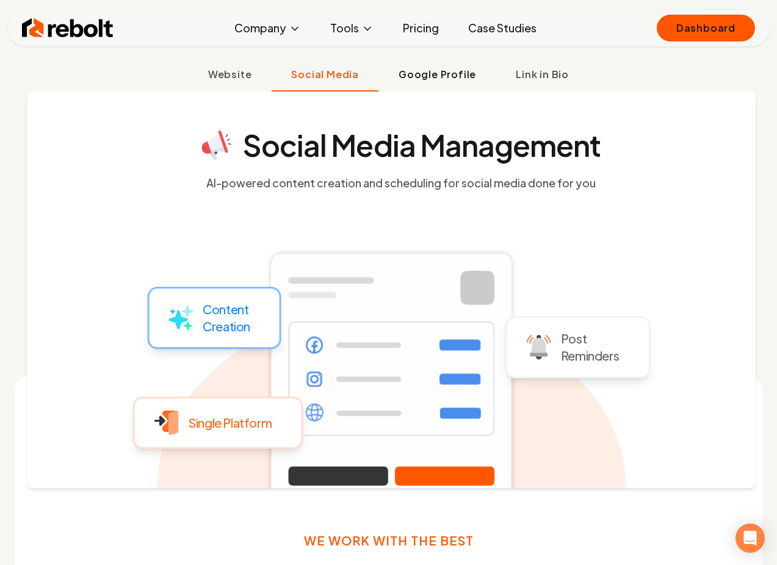
click at [401, 71] on span "Google Profile" at bounding box center [436, 74] width 77 height 15
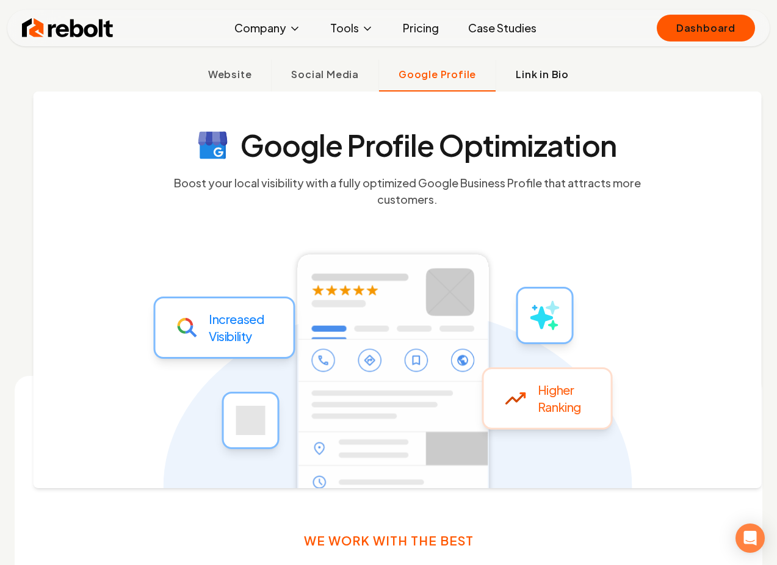
click at [556, 71] on span "Link in Bio" at bounding box center [542, 74] width 53 height 15
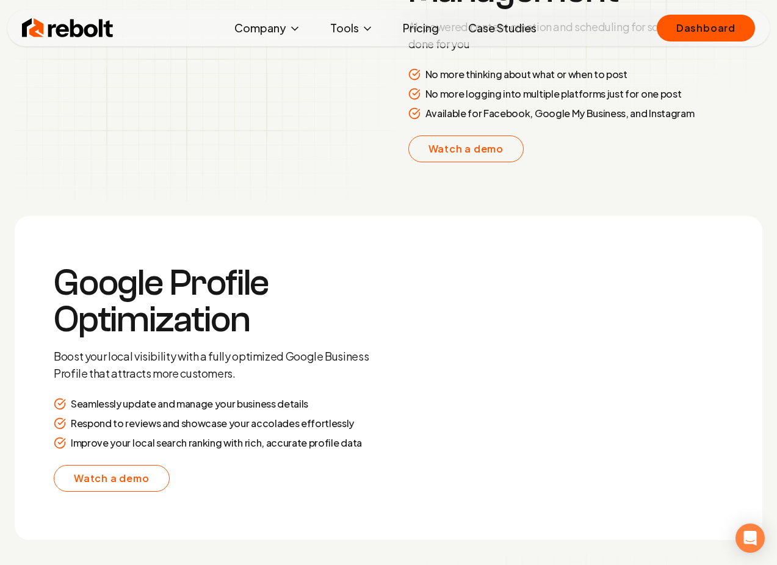
scroll to position [2046, 0]
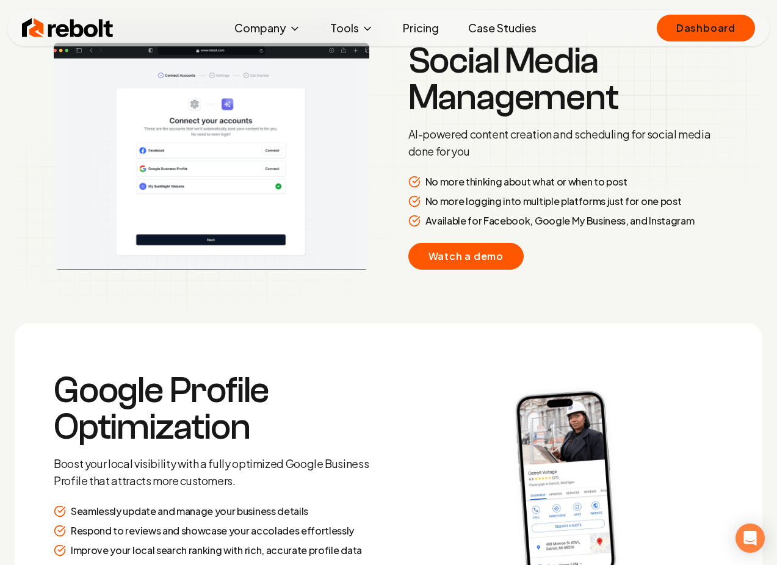
click at [450, 257] on link "Watch a demo" at bounding box center [466, 256] width 116 height 27
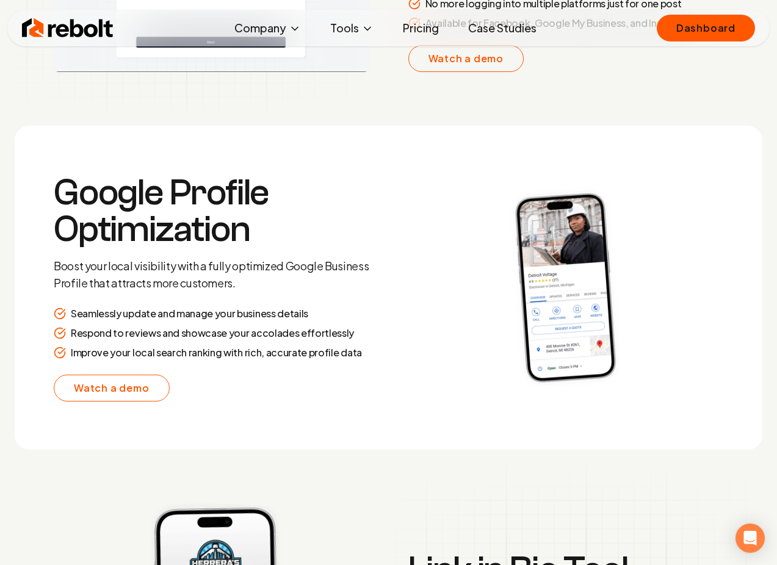
scroll to position [2263, 0]
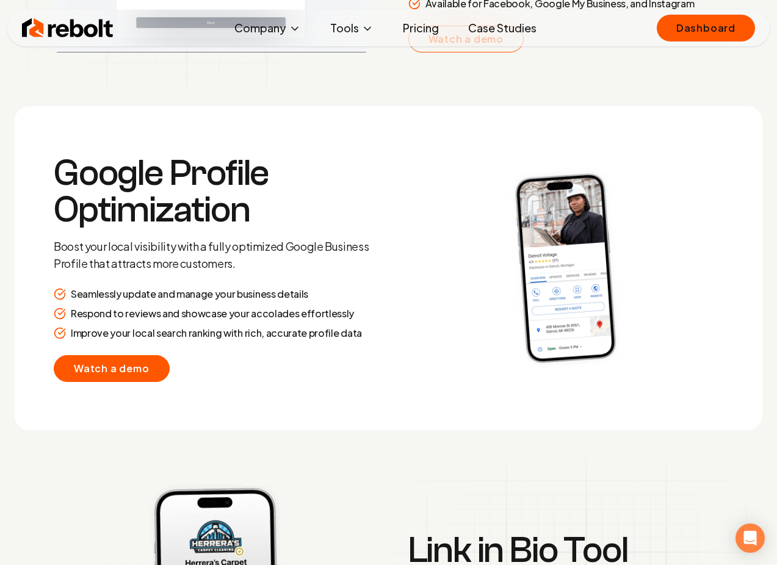
click at [138, 365] on link "Watch a demo" at bounding box center [112, 368] width 116 height 27
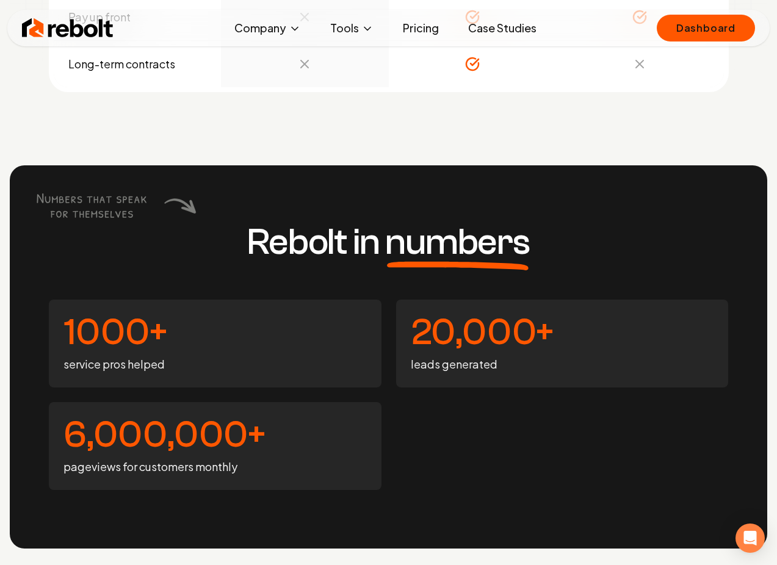
scroll to position [4355, 0]
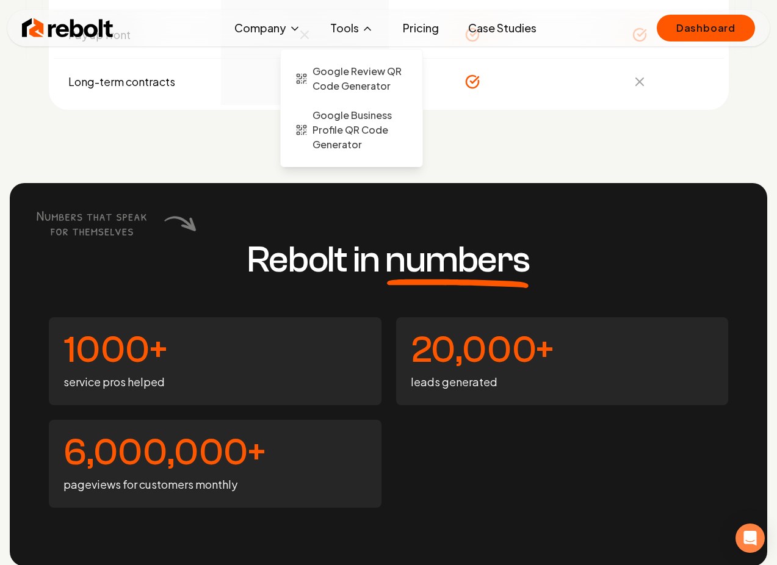
click at [353, 24] on button "Tools" at bounding box center [351, 28] width 63 height 24
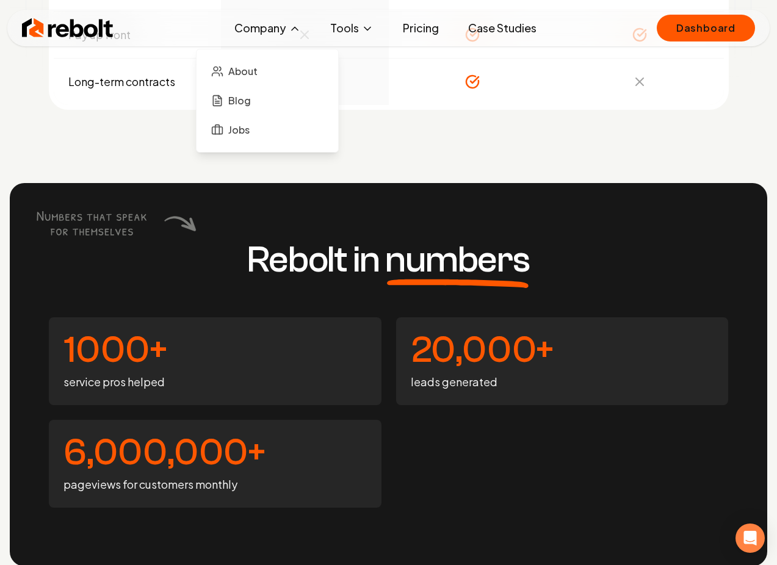
click at [300, 28] on icon at bounding box center [295, 29] width 12 height 12
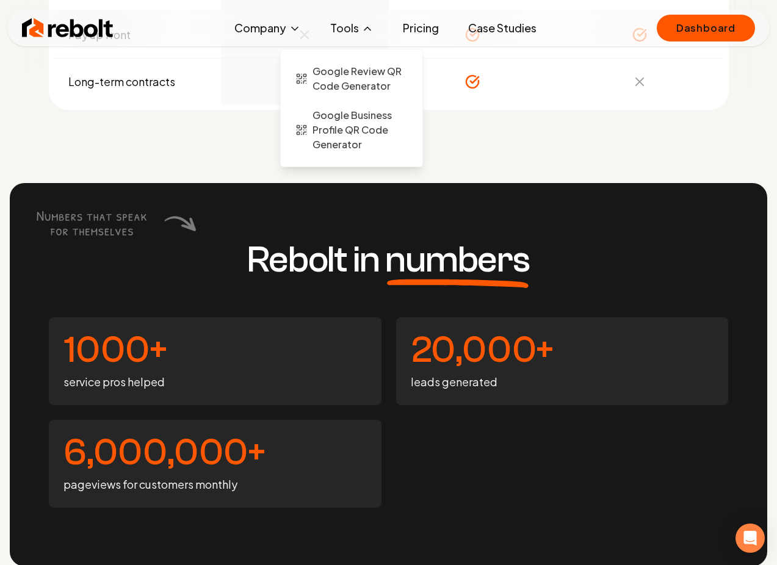
click at [373, 23] on button "Tools" at bounding box center [351, 28] width 63 height 24
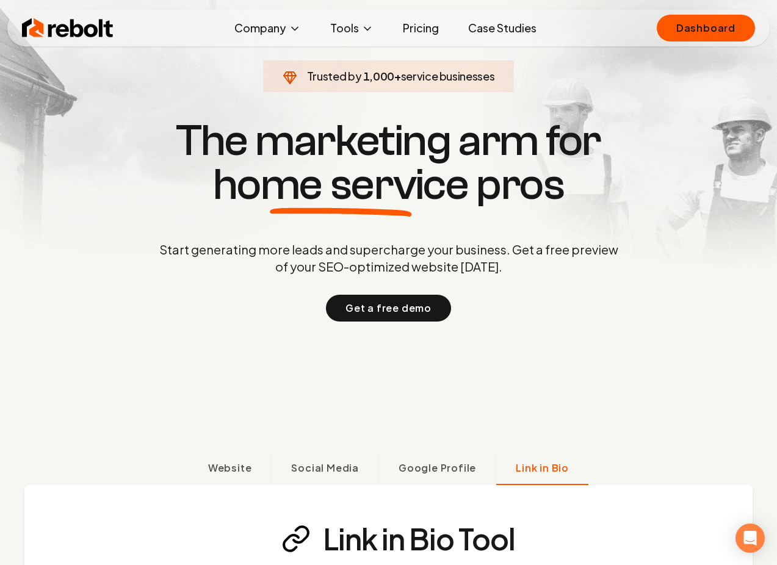
scroll to position [0, 0]
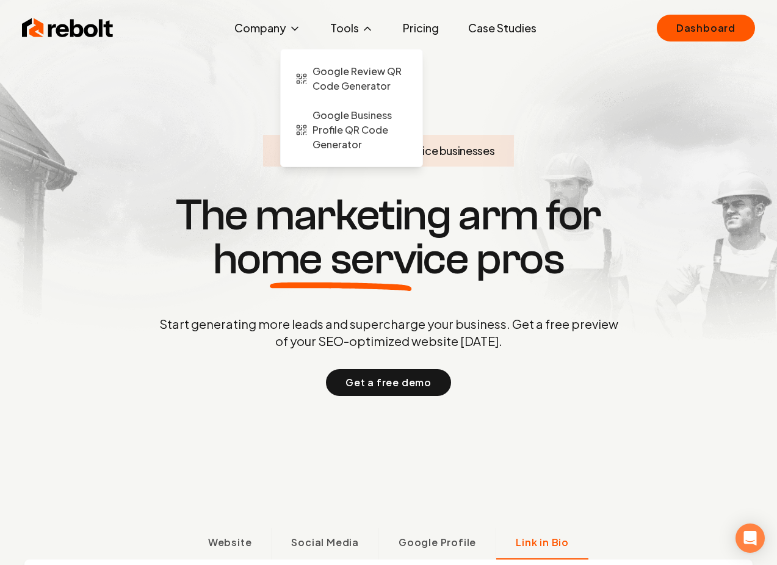
click at [368, 28] on icon at bounding box center [367, 28] width 6 height 3
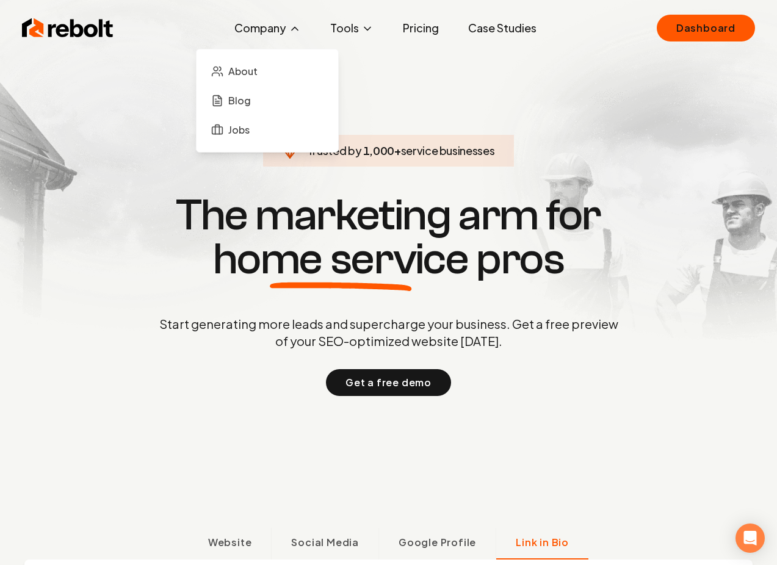
click at [300, 25] on icon at bounding box center [295, 29] width 12 height 12
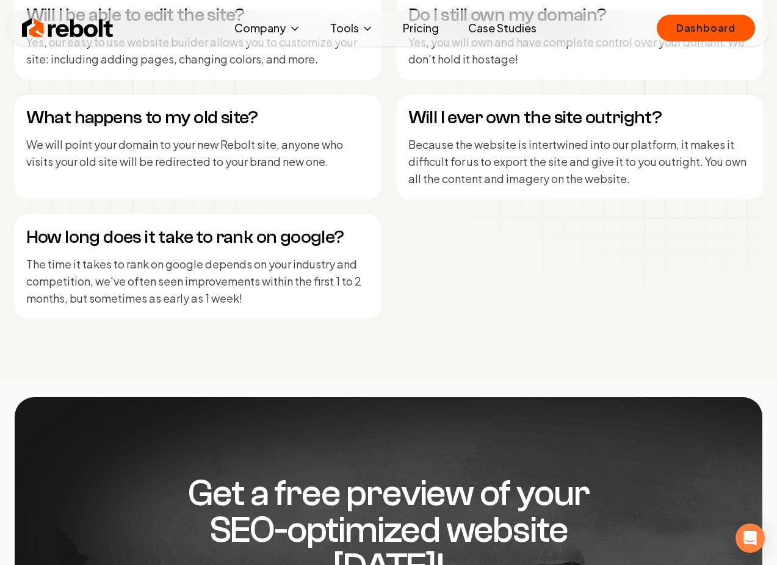
scroll to position [5846, 0]
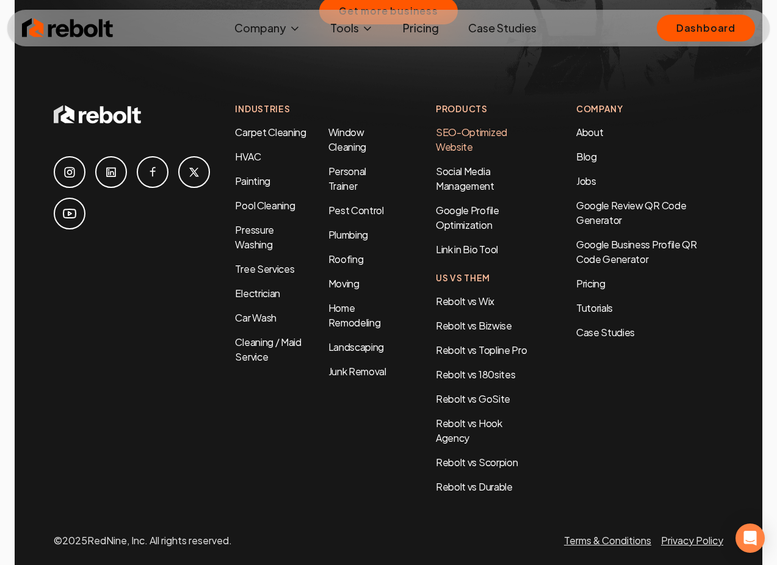
click at [456, 126] on link "SEO-Optimized Website" at bounding box center [471, 139] width 71 height 27
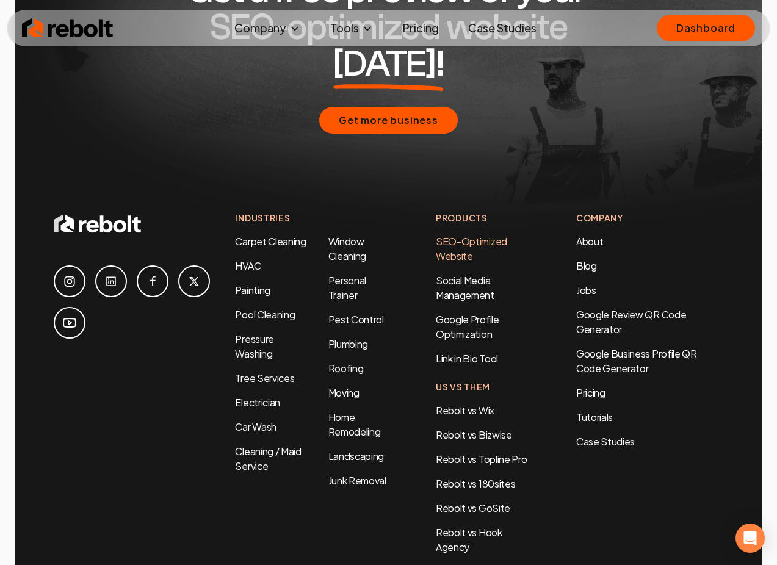
scroll to position [5846, 0]
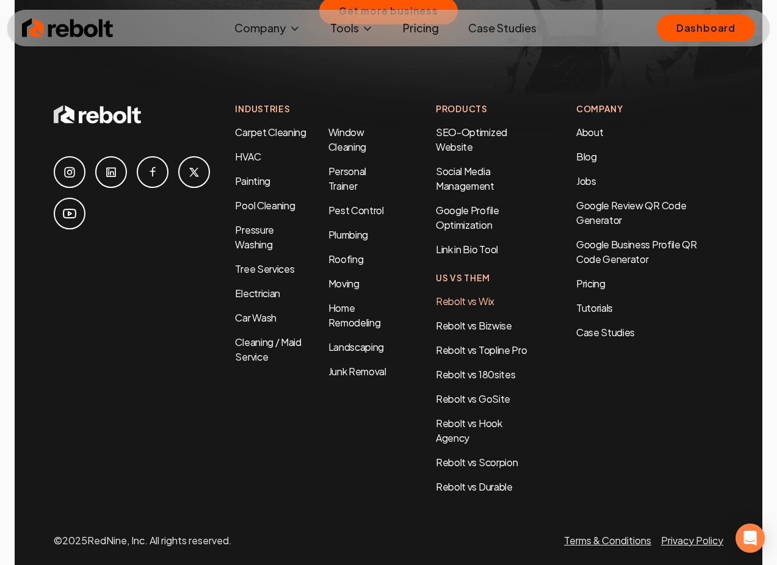
click at [460, 295] on link "Rebolt vs Wix" at bounding box center [465, 301] width 59 height 13
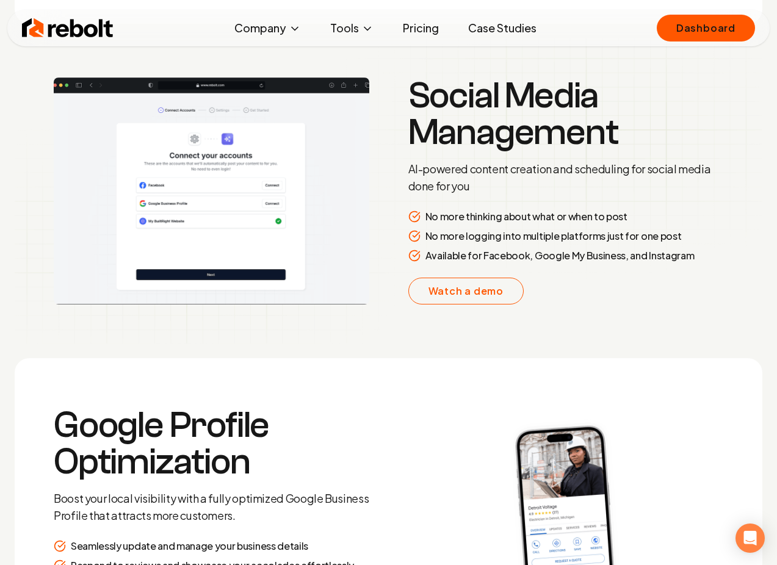
scroll to position [1990, 0]
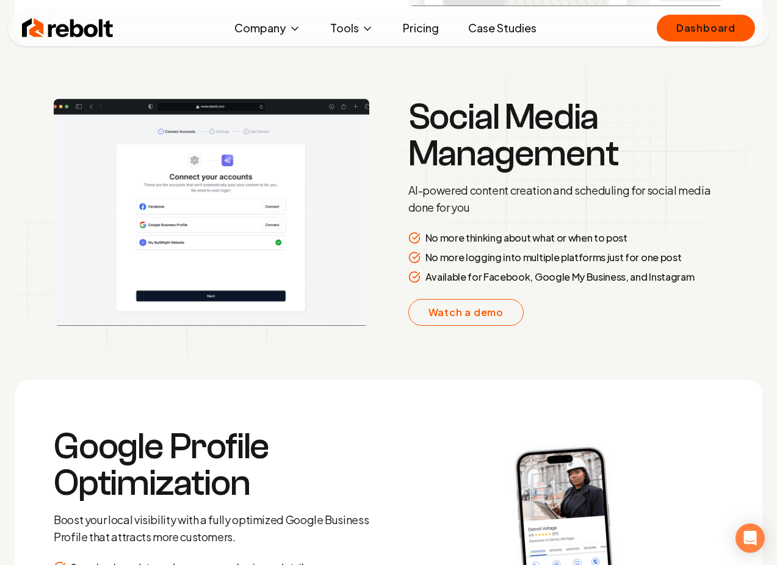
click at [412, 32] on link "Pricing" at bounding box center [421, 28] width 56 height 24
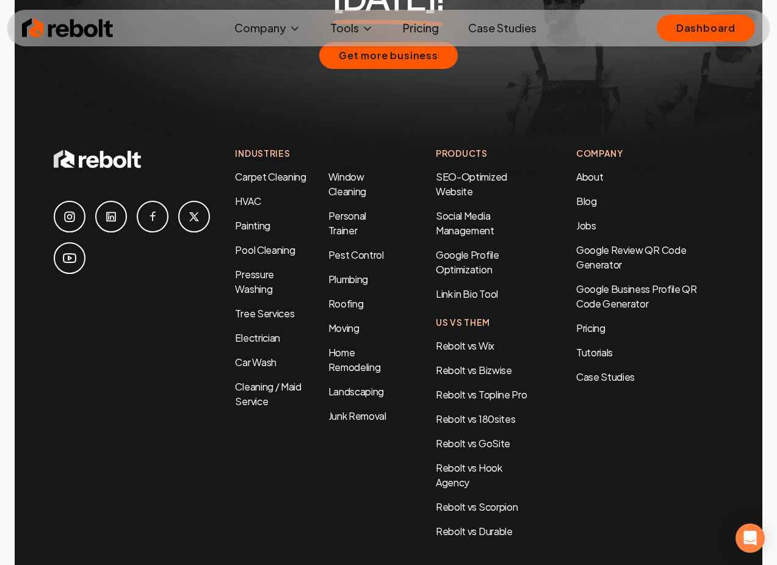
scroll to position [2633, 0]
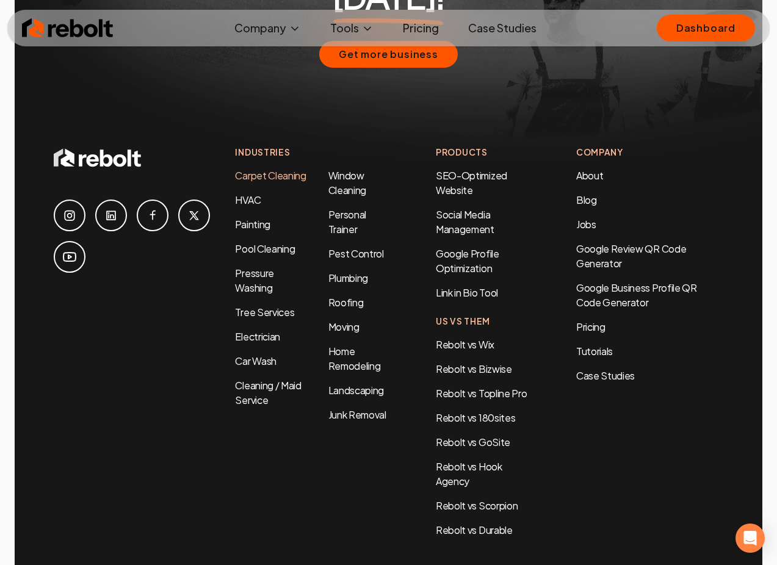
click at [253, 169] on link "Carpet Cleaning" at bounding box center [270, 175] width 71 height 13
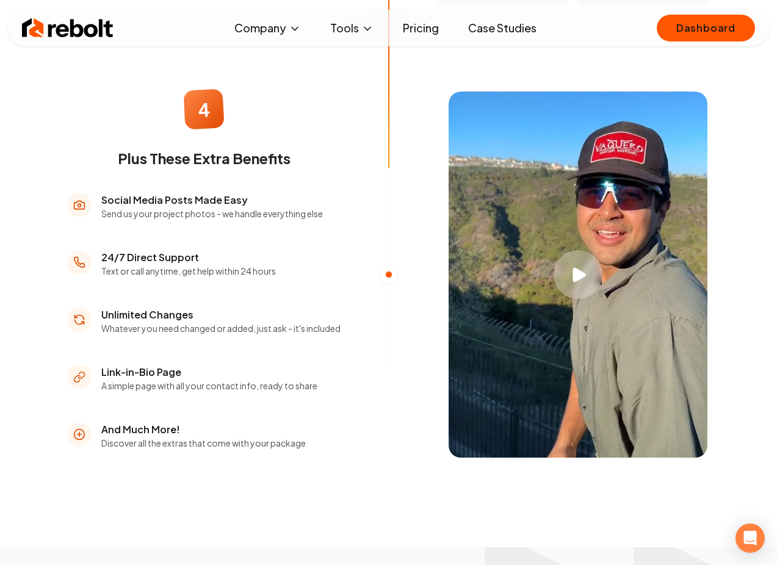
scroll to position [1789, 0]
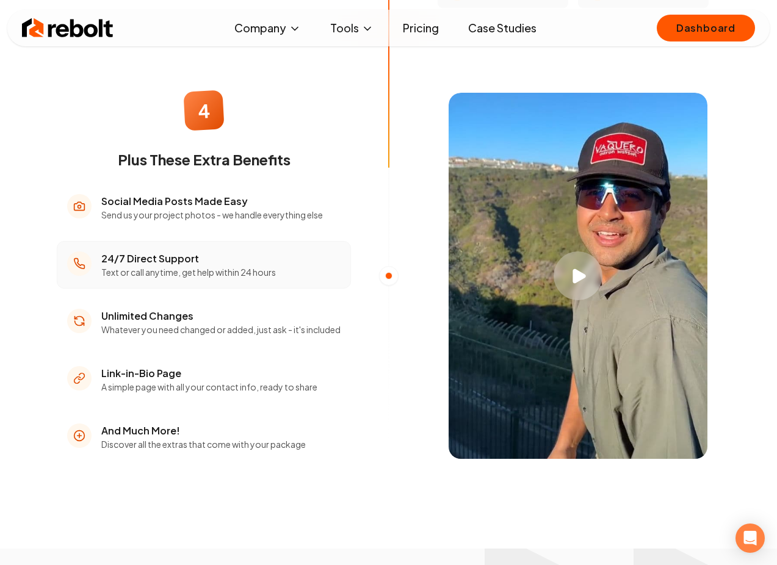
click at [311, 289] on li "24/7 Direct Support Text or call anytime, get help within 24 hours" at bounding box center [204, 265] width 294 height 48
drag, startPoint x: 103, startPoint y: 290, endPoint x: 276, endPoint y: 292, distance: 173.3
click at [276, 289] on li "24/7 Direct Support Text or call anytime, get help within 24 hours" at bounding box center [204, 265] width 294 height 48
click at [279, 289] on li "24/7 Direct Support Text or call anytime, get help within 24 hours" at bounding box center [204, 265] width 294 height 48
drag, startPoint x: 279, startPoint y: 291, endPoint x: 95, endPoint y: 289, distance: 184.3
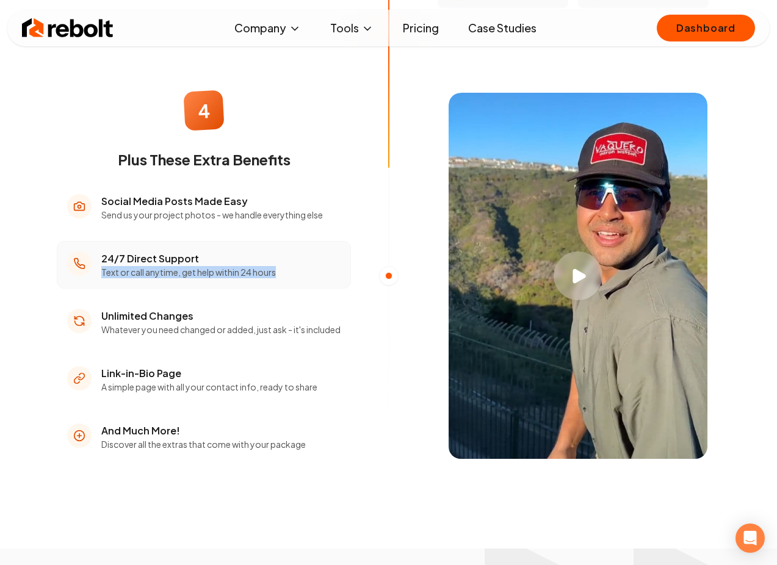
click at [95, 289] on li "24/7 Direct Support Text or call anytime, get help within 24 hours" at bounding box center [204, 265] width 294 height 48
click at [235, 266] on h3 "24/7 Direct Support" at bounding box center [188, 258] width 174 height 15
click at [390, 279] on div at bounding box center [388, 275] width 7 height 7
click at [210, 266] on h3 "24/7 Direct Support" at bounding box center [188, 258] width 174 height 15
drag, startPoint x: 284, startPoint y: 290, endPoint x: 106, endPoint y: 290, distance: 178.2
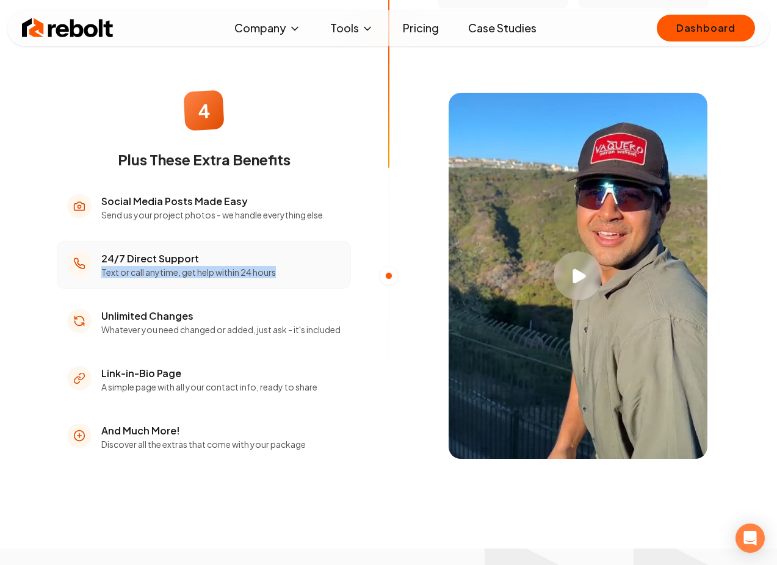
click at [98, 289] on li "24/7 Direct Support Text or call anytime, get help within 24 hours" at bounding box center [204, 265] width 294 height 48
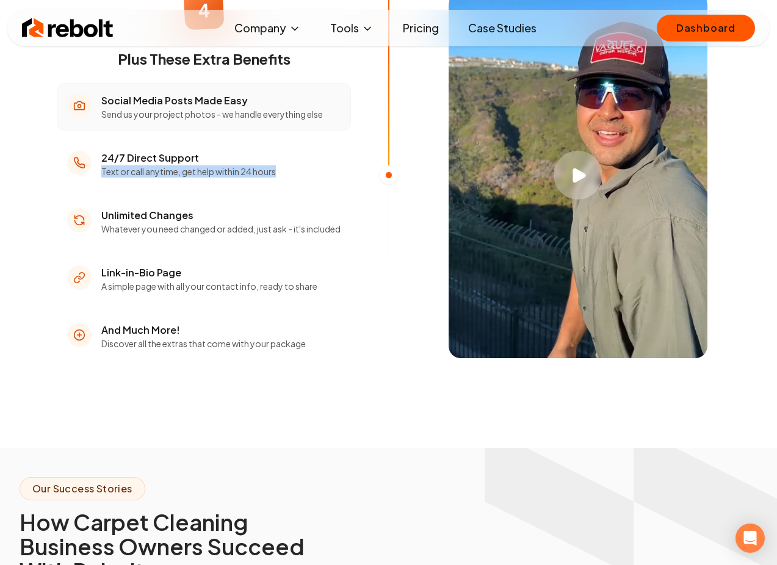
scroll to position [1894, 0]
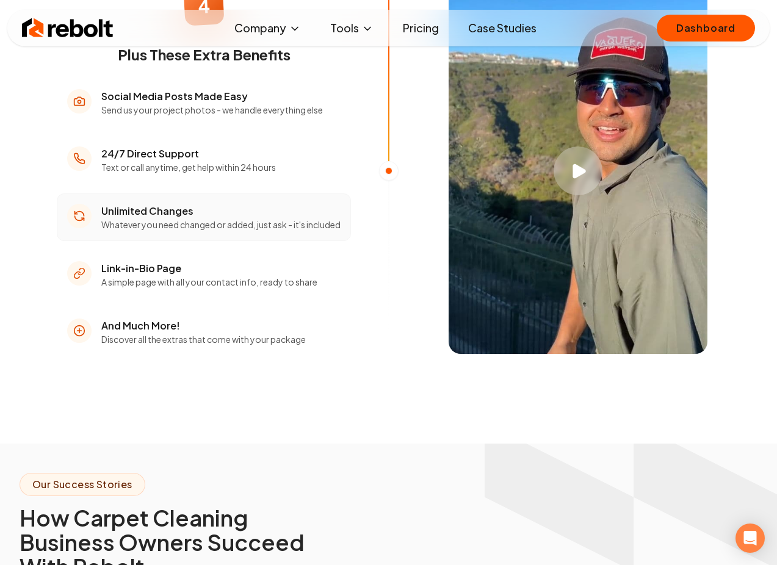
click at [237, 218] on h3 "Unlimited Changes" at bounding box center [220, 211] width 239 height 15
drag, startPoint x: 346, startPoint y: 240, endPoint x: 96, endPoint y: 248, distance: 250.3
click at [96, 241] on li "Unlimited Changes Whatever you need changed or added, just ask - it's included" at bounding box center [204, 217] width 294 height 48
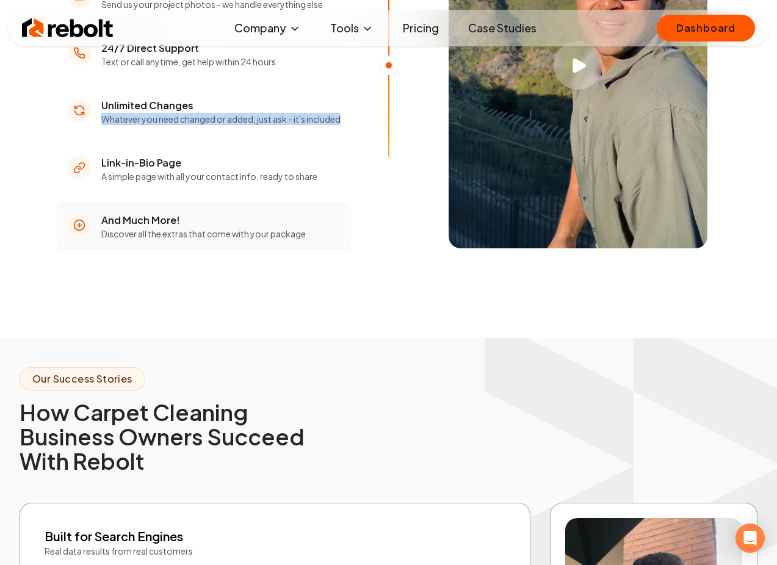
scroll to position [2000, 0]
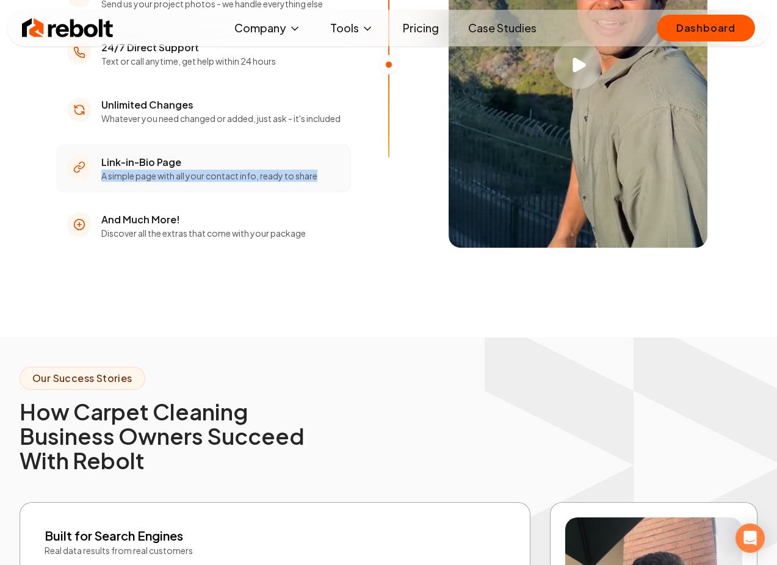
drag, startPoint x: 106, startPoint y: 194, endPoint x: 317, endPoint y: 196, distance: 211.7
click at [317, 192] on li "Link-in-Bio Page A simple page with all your contact info, ready to share" at bounding box center [204, 169] width 294 height 48
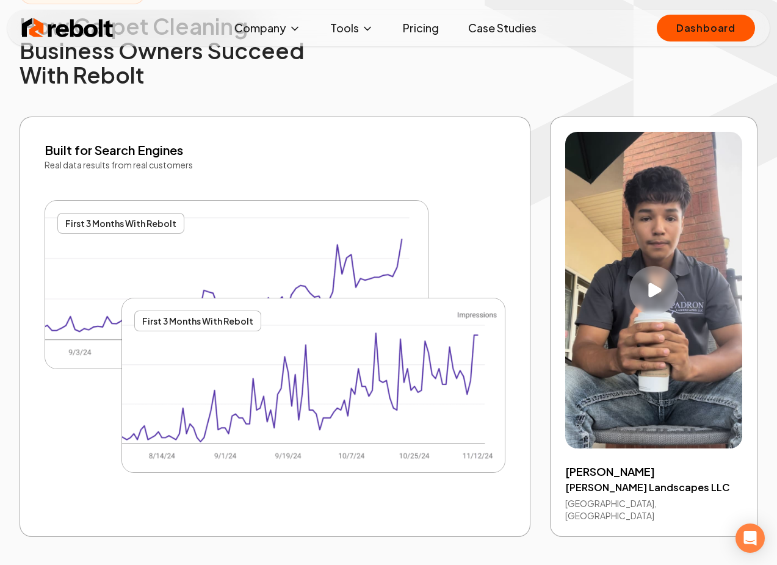
scroll to position [2379, 0]
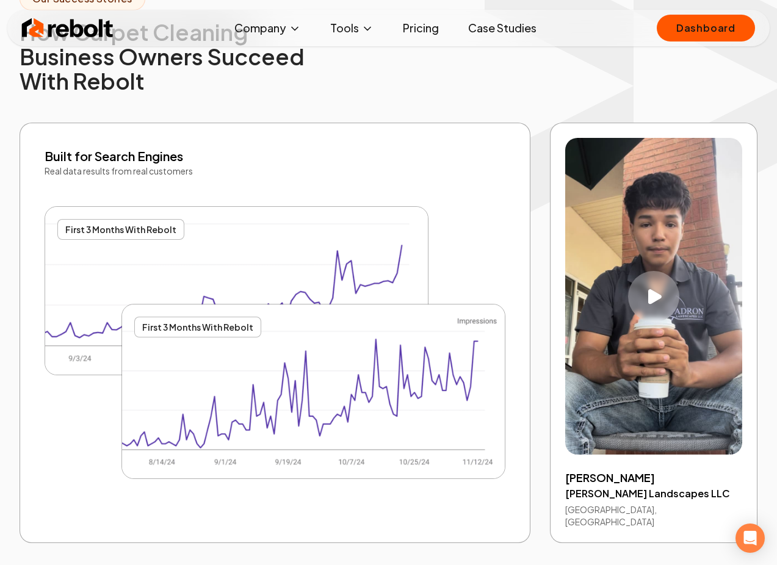
click at [671, 305] on div "Play video" at bounding box center [653, 296] width 51 height 51
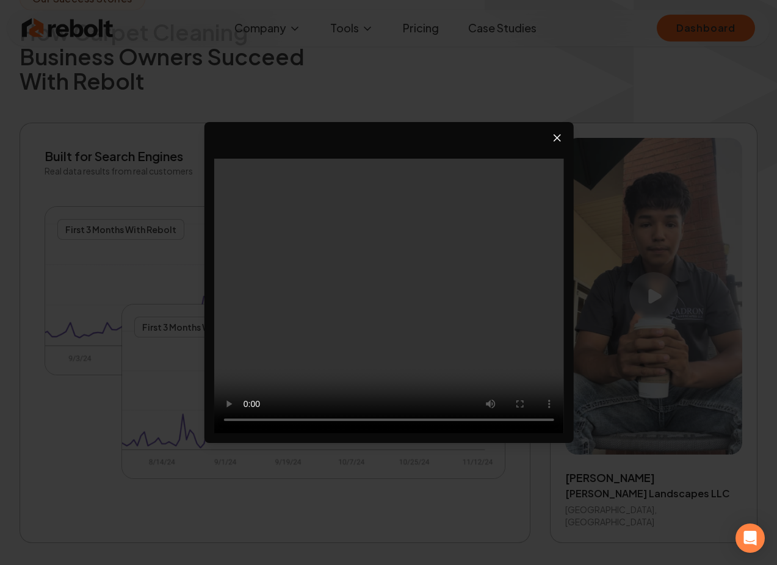
click at [556, 138] on icon "Close video player" at bounding box center [557, 138] width 6 height 6
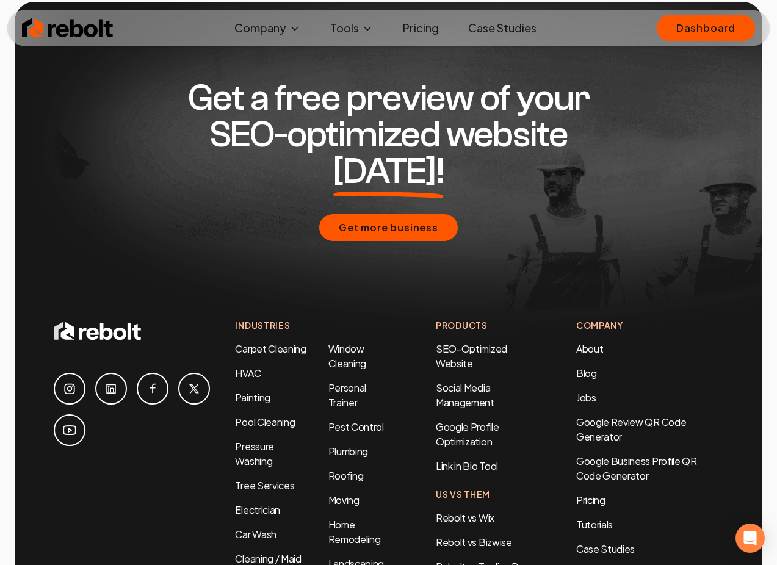
scroll to position [6154, 0]
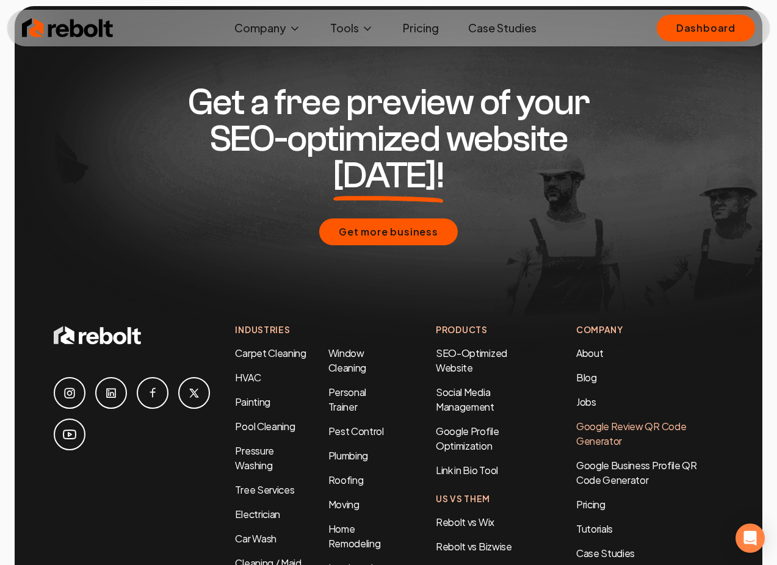
click at [614, 420] on link "Google Review QR Code Generator" at bounding box center [631, 433] width 110 height 27
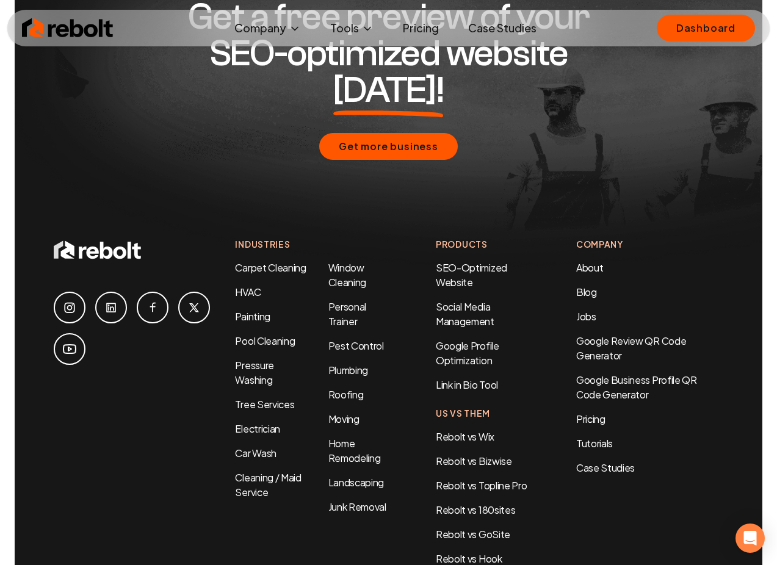
scroll to position [5366, 0]
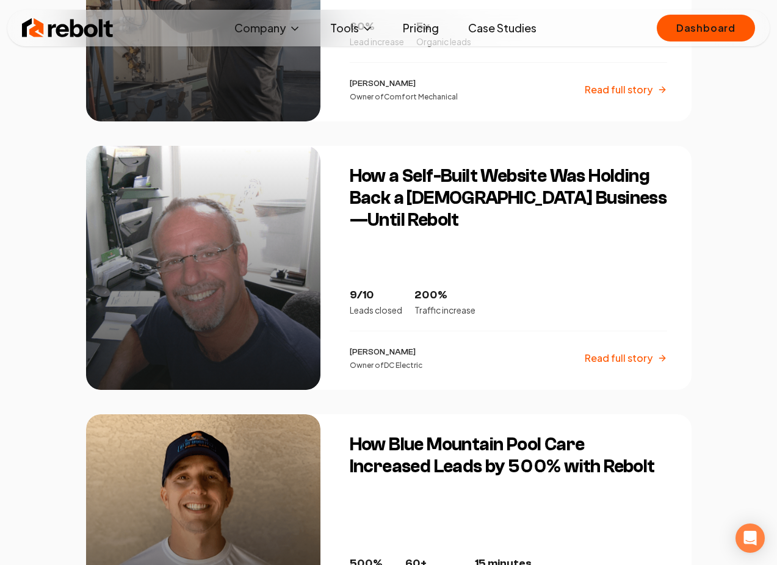
scroll to position [1206, 0]
